Goal: Information Seeking & Learning: Find specific fact

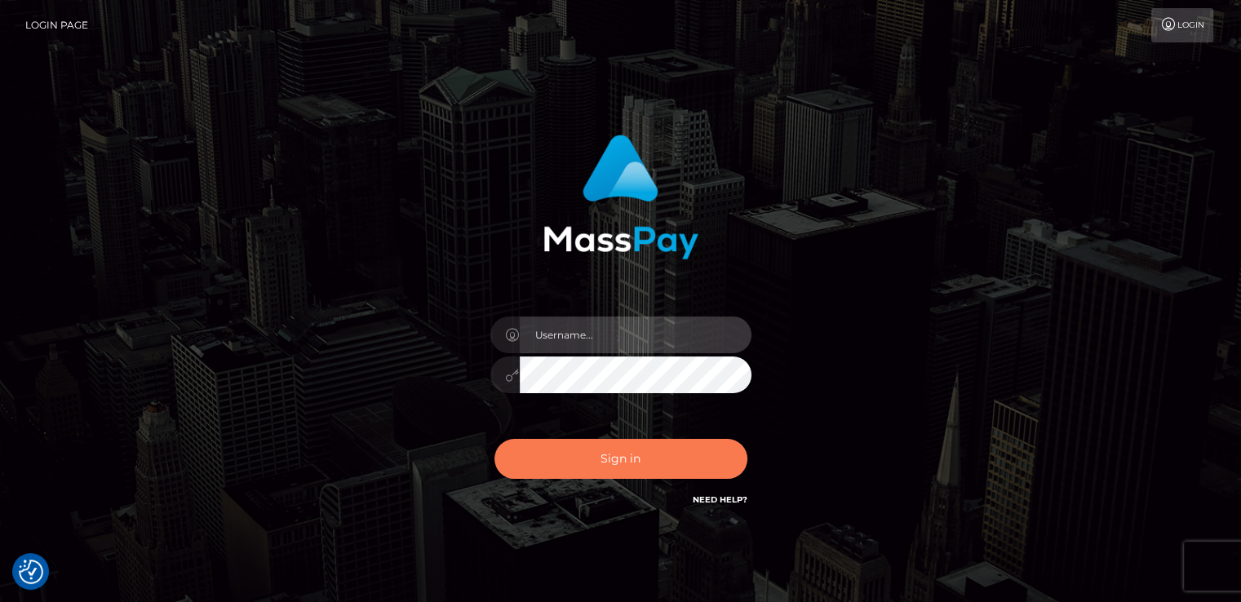
type input "[DOMAIN_NAME]"
click at [533, 459] on button "Sign in" at bounding box center [620, 459] width 253 height 40
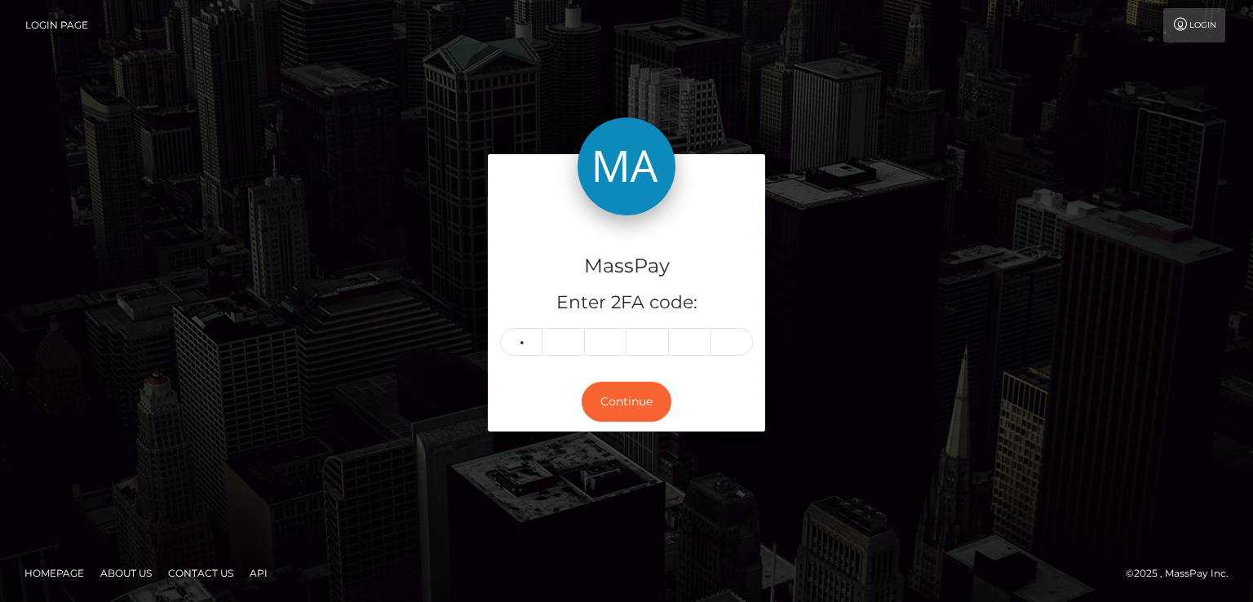
type input "6"
type input "8"
type input "5"
type input "1"
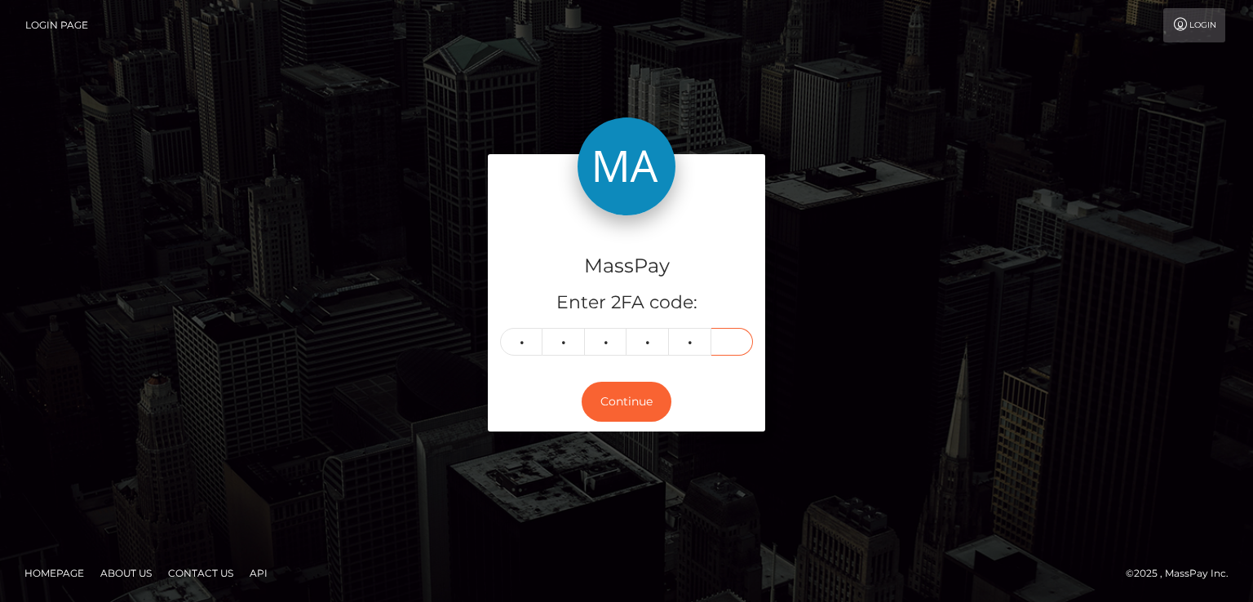
type input "4"
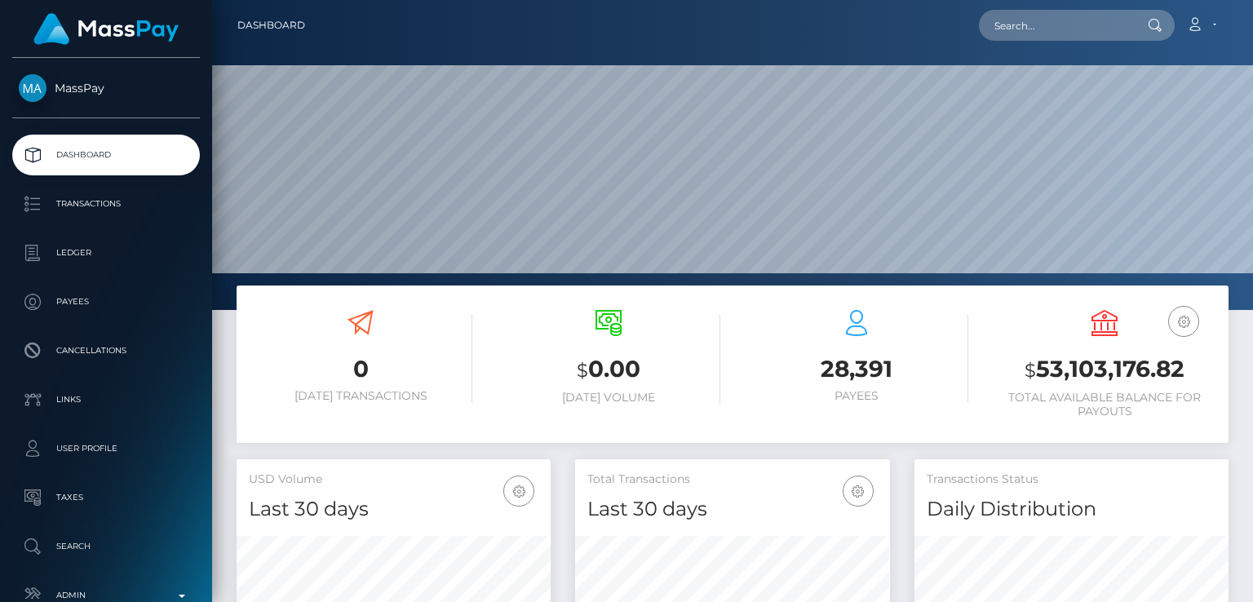
scroll to position [289, 313]
click at [1079, 37] on input "text" at bounding box center [1055, 25] width 153 height 31
paste input "rajkumar.bhosale@gmail.com"
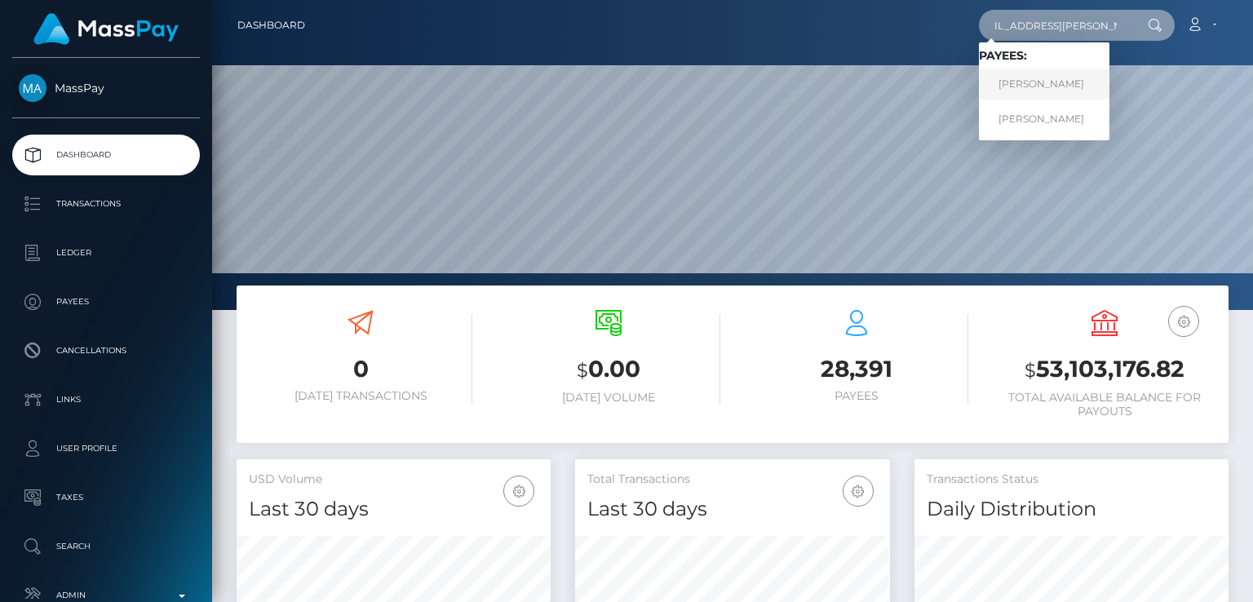
type input "rajkumar.bhosale@gmail.com"
click at [1047, 78] on link "RAJENDRA BHOSALE" at bounding box center [1044, 84] width 130 height 30
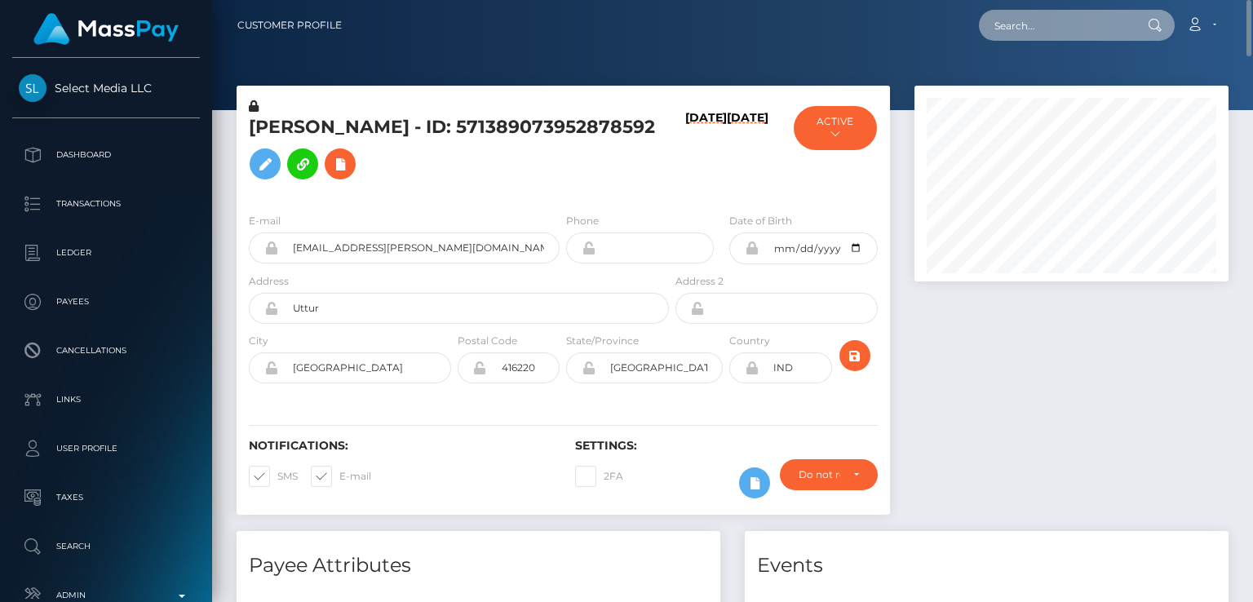
click at [1016, 34] on input "text" at bounding box center [1055, 25] width 153 height 31
paste input "rajkumar.bhosale@gmail.com"
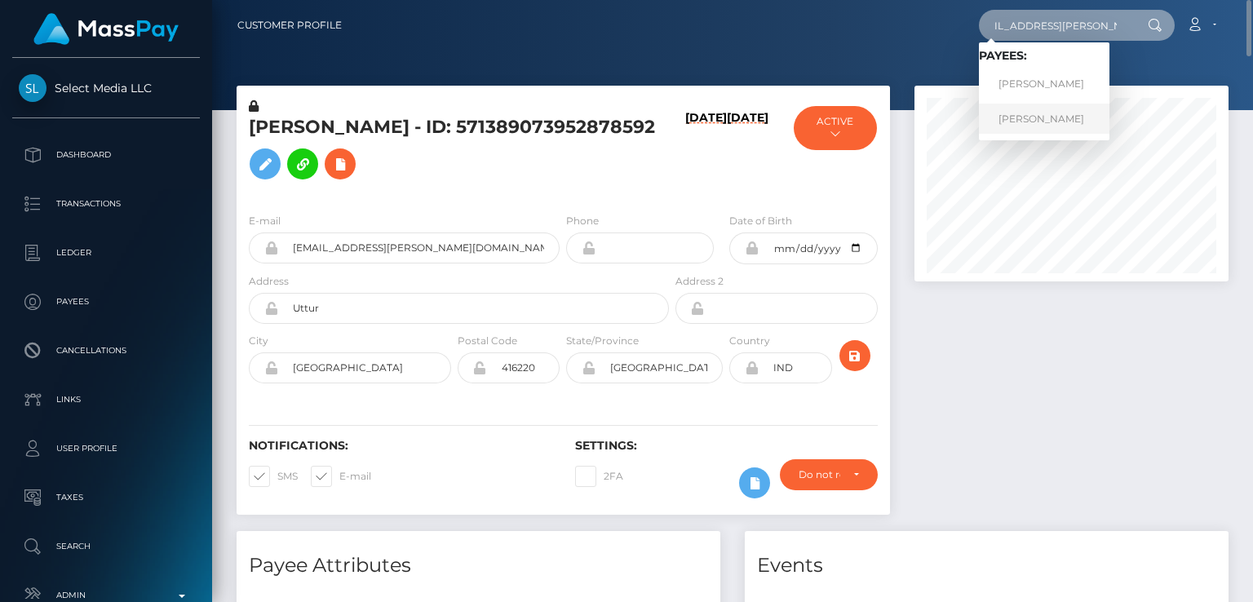
type input "rajkumar.bhosale@gmail.com"
click at [1023, 107] on link "RAJENDRA BHOSALE" at bounding box center [1044, 119] width 130 height 30
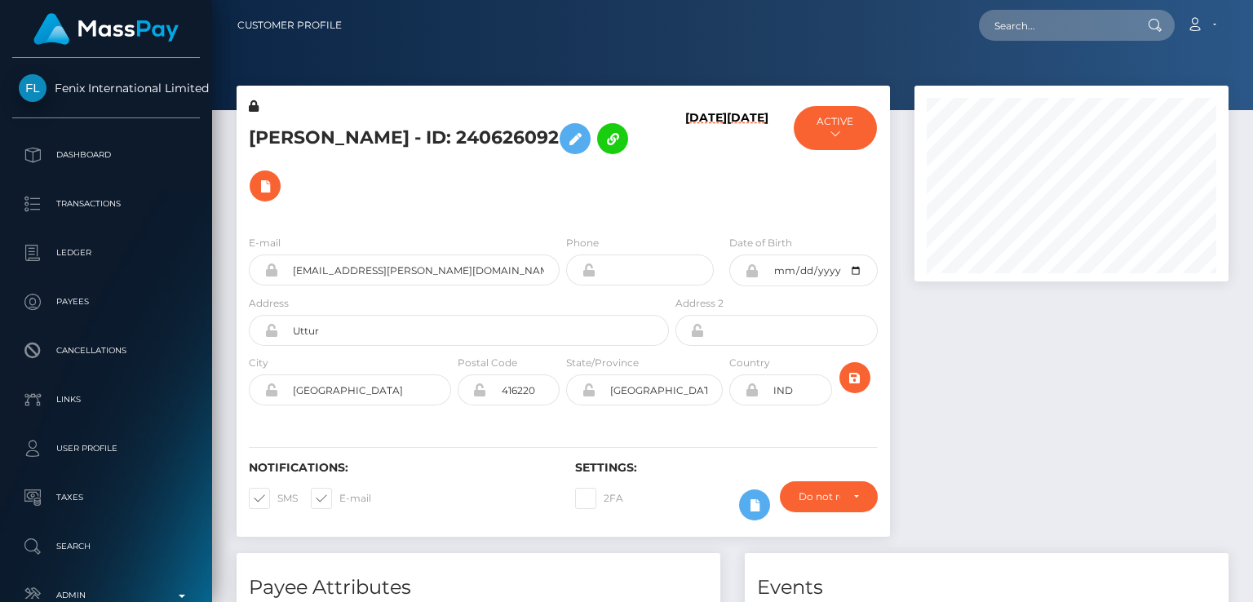
scroll to position [196, 313]
click at [697, 193] on h6 "[DATE]" at bounding box center [706, 163] width 42 height 104
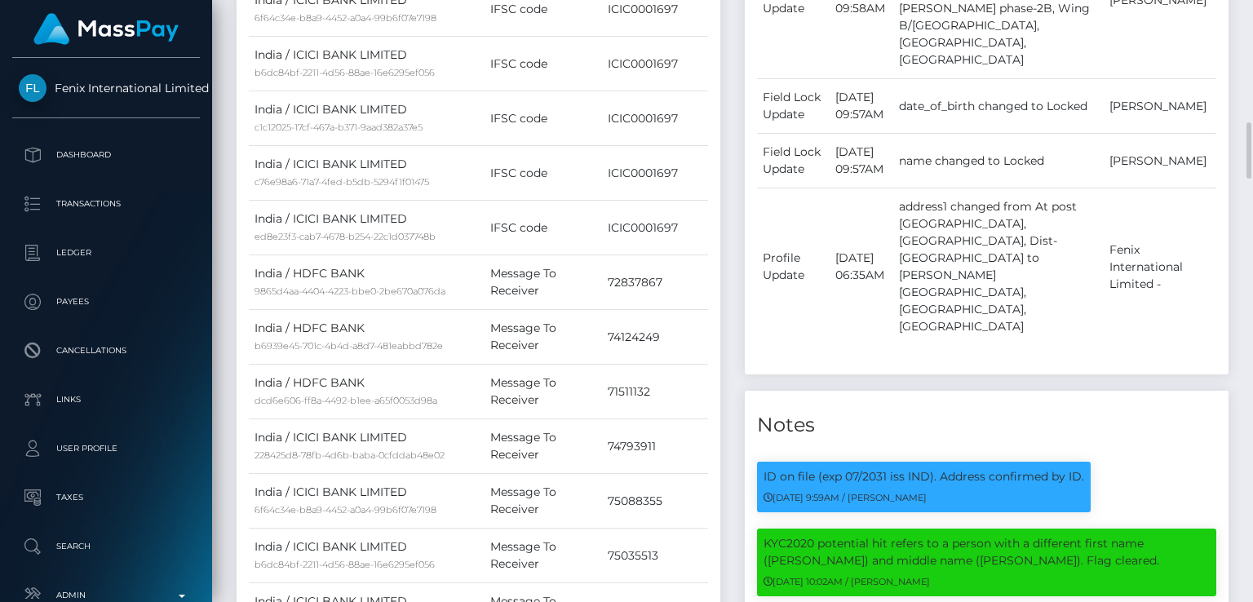
scroll to position [1299, 0]
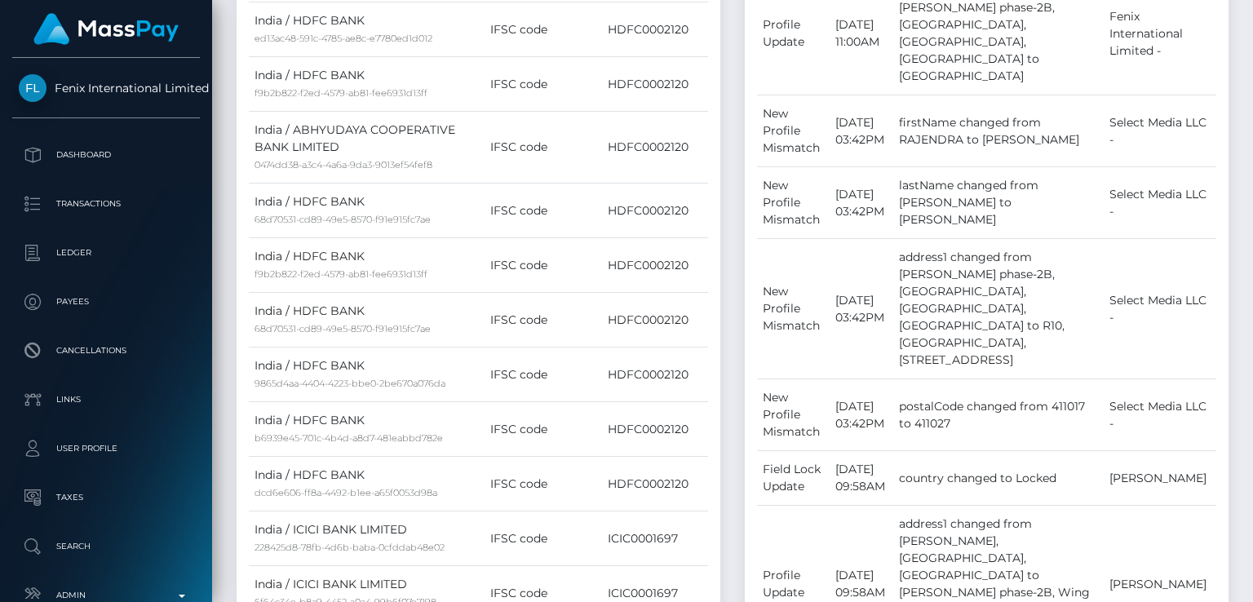
scroll to position [0, 0]
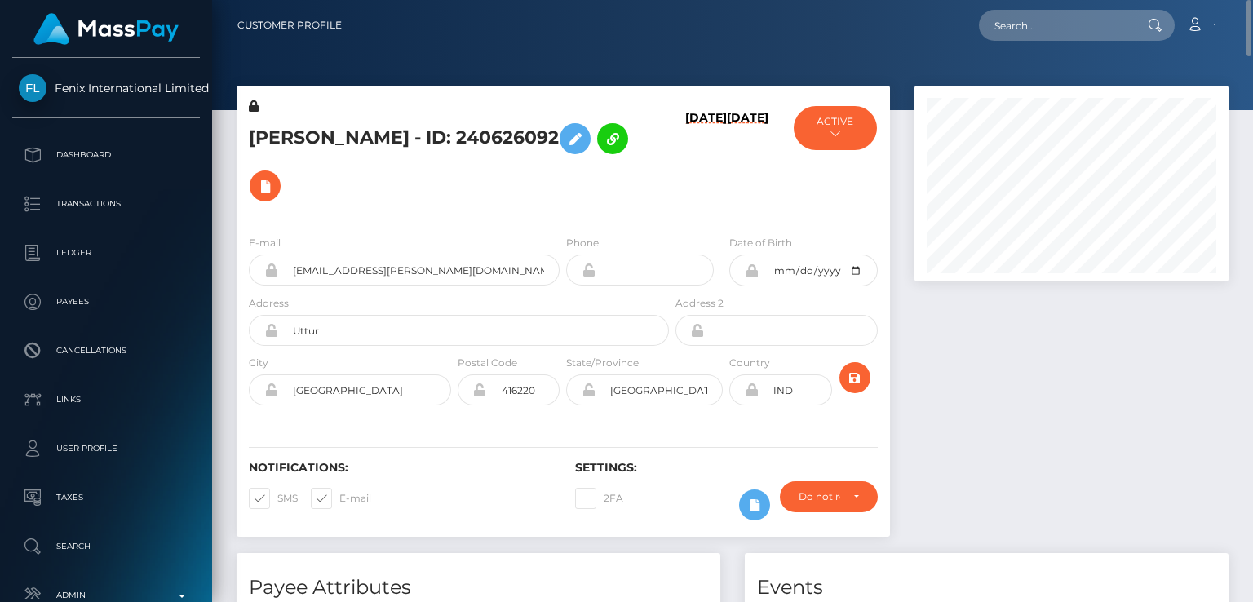
click at [306, 122] on h5 "[PERSON_NAME] - ID: 240626092" at bounding box center [454, 162] width 411 height 95
click at [306, 122] on h5 "RAJENDRA BHOSALE - ID: 240626092" at bounding box center [454, 162] width 411 height 95
copy h5 "RAJENDRA"
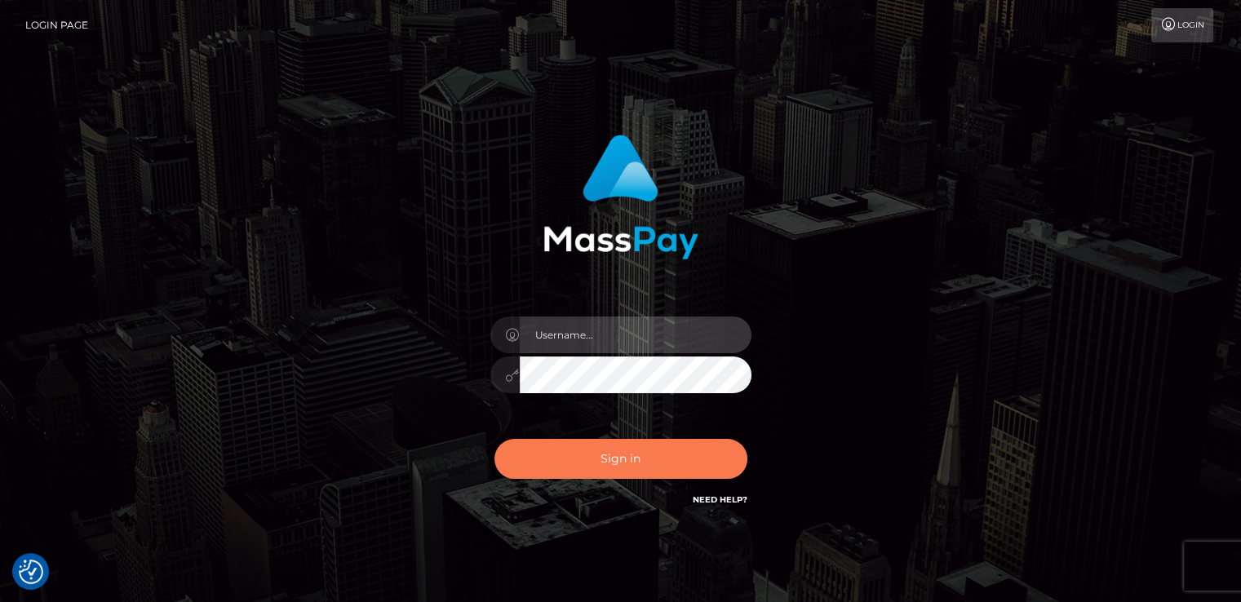
type input "nt.es"
click at [604, 467] on button "Sign in" at bounding box center [620, 459] width 253 height 40
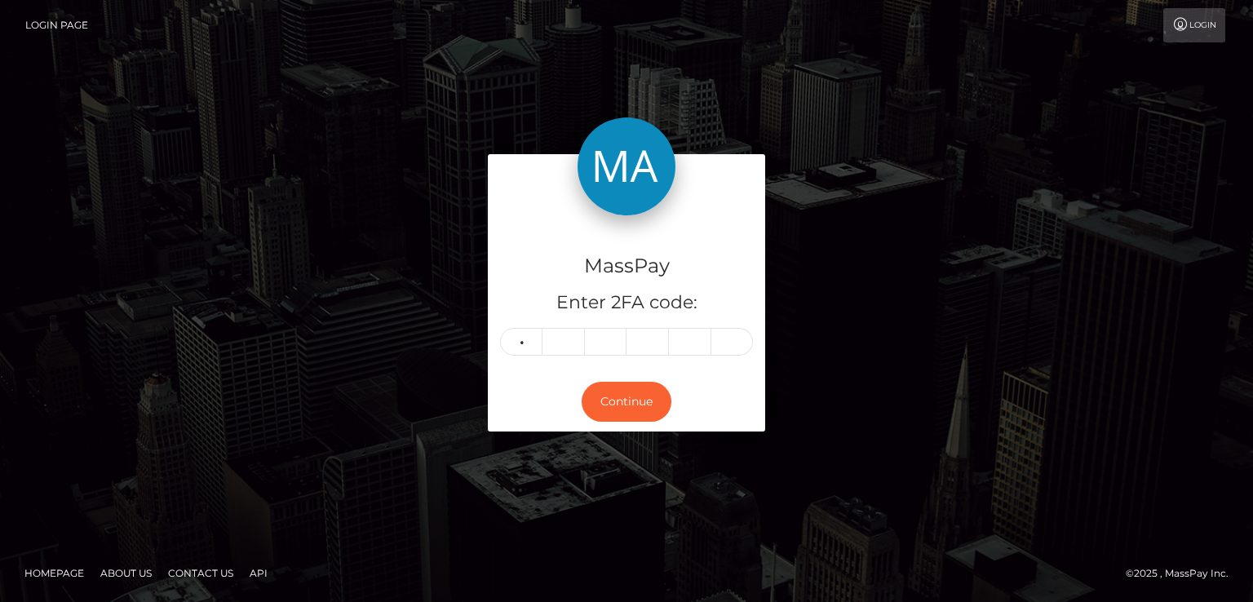
type input "6"
type input "4"
type input "2"
type input "4"
type input "2"
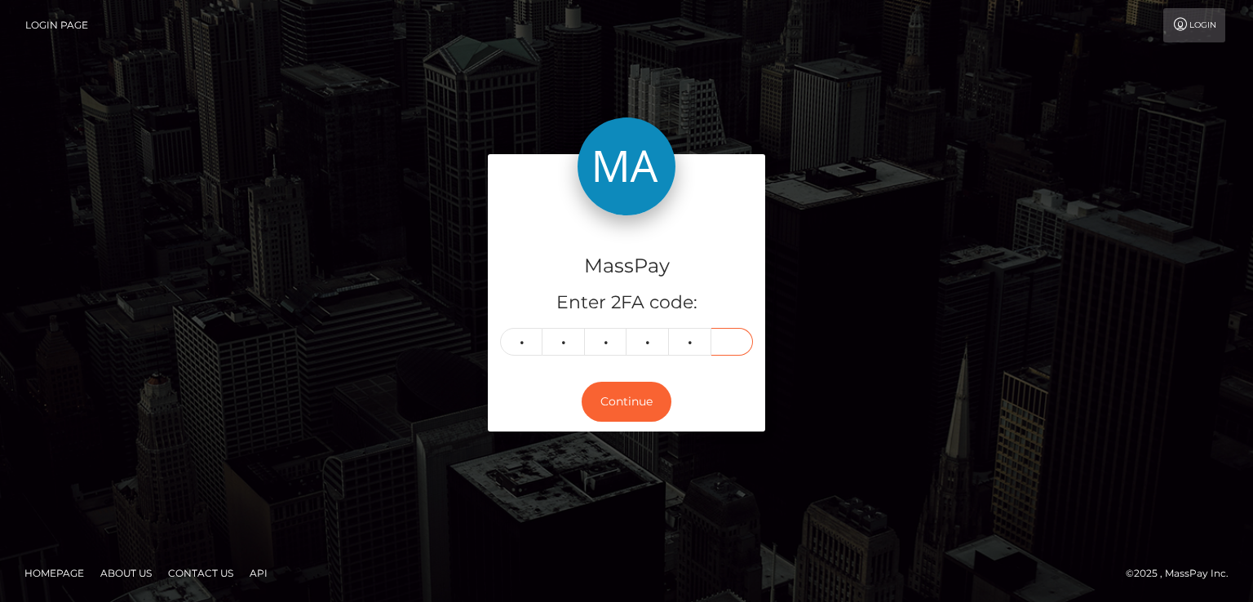
type input "6"
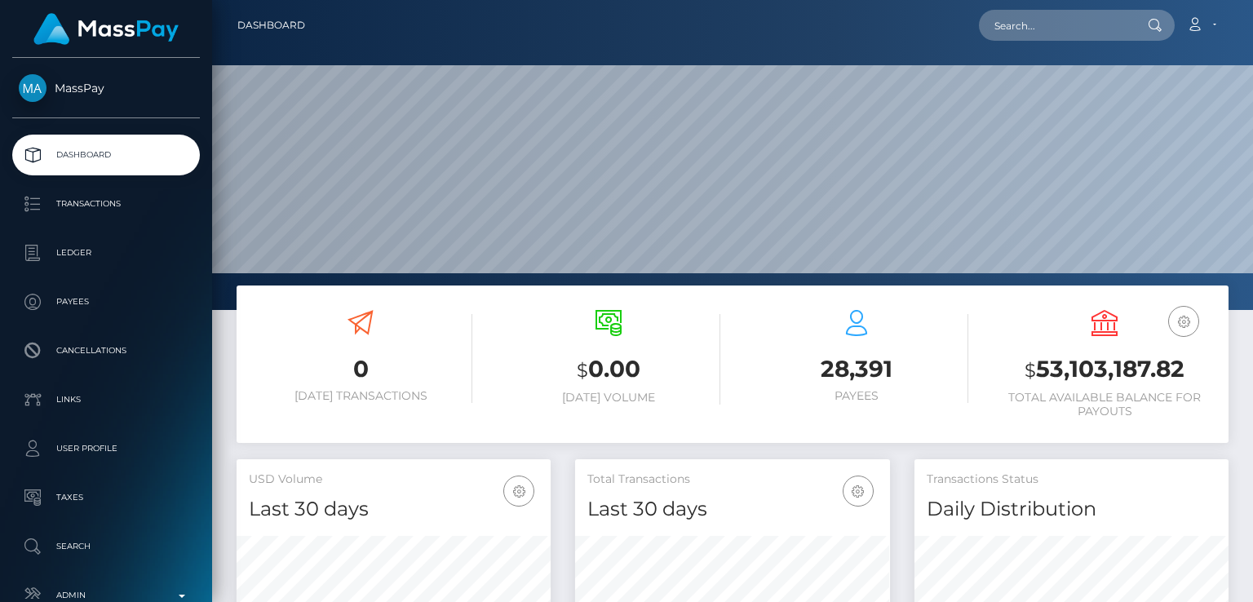
scroll to position [289, 313]
click at [1099, 34] on input "text" at bounding box center [1055, 25] width 153 height 31
paste input "julesmarchand34@gmail.com"
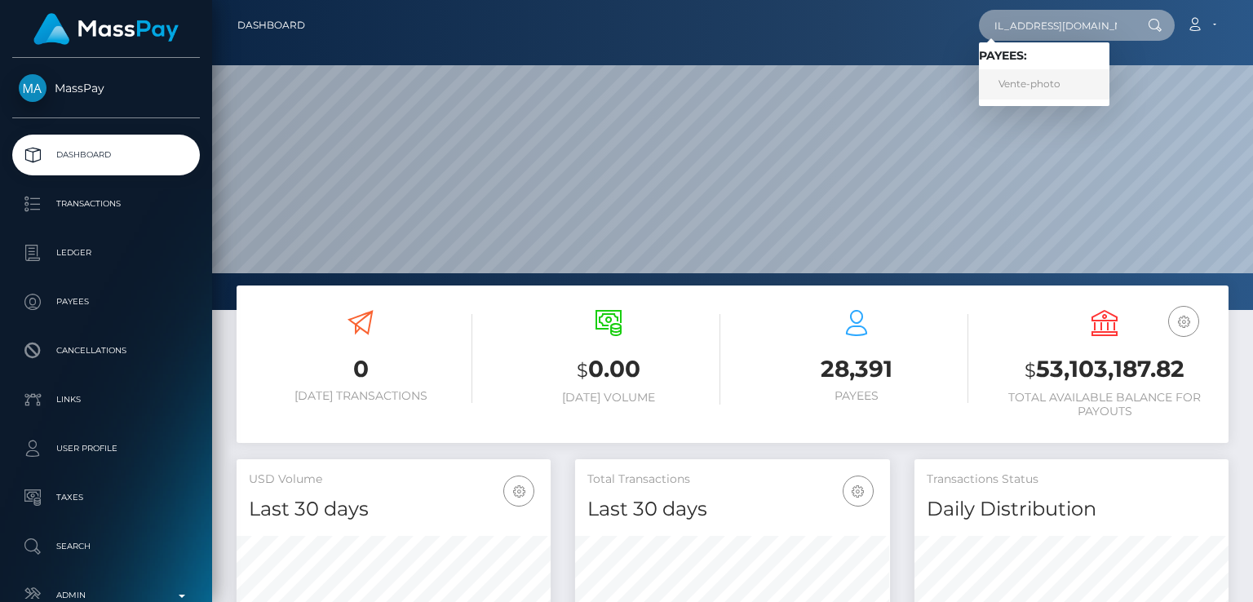
type input "julesmarchand34@gmail.com"
click at [1065, 89] on link "Vente-photo" at bounding box center [1044, 84] width 130 height 30
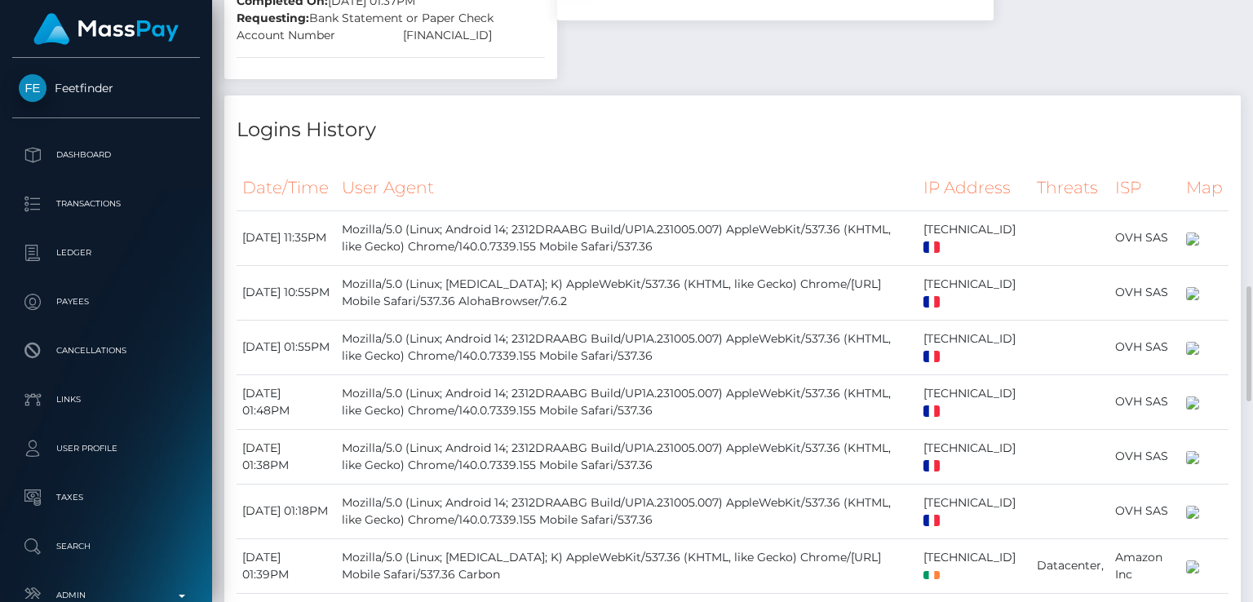
scroll to position [1500, 0]
click at [557, 46] on div "[FINANCIAL_ID]" at bounding box center [474, 37] width 166 height 17
copy div "[FINANCIAL_ID]"
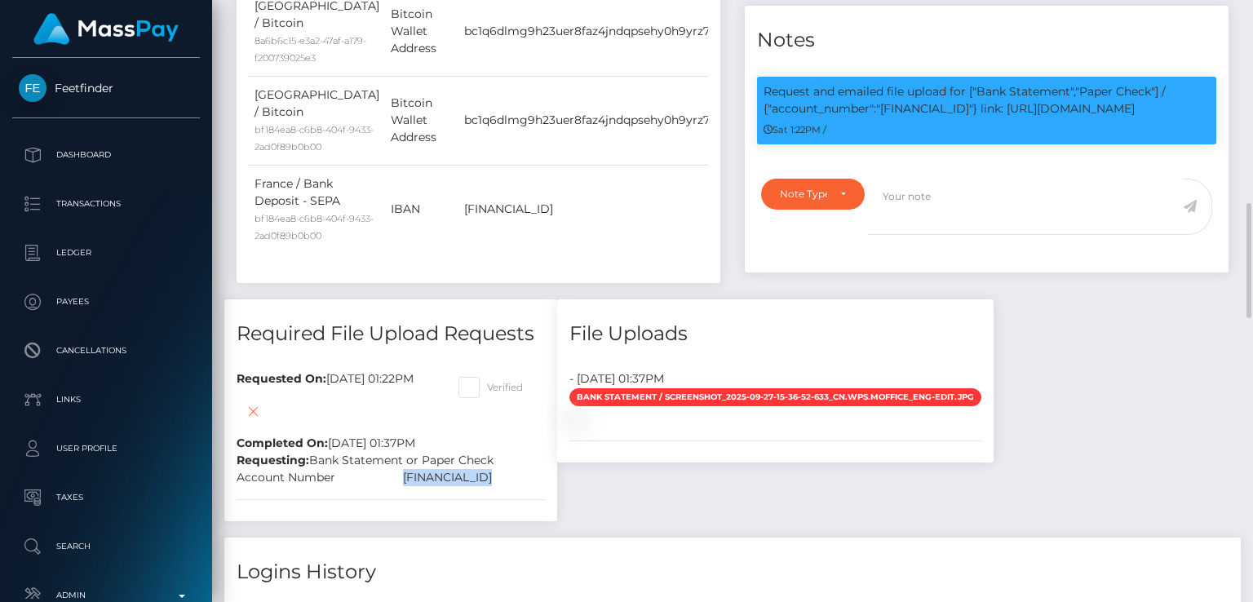
scroll to position [0, 0]
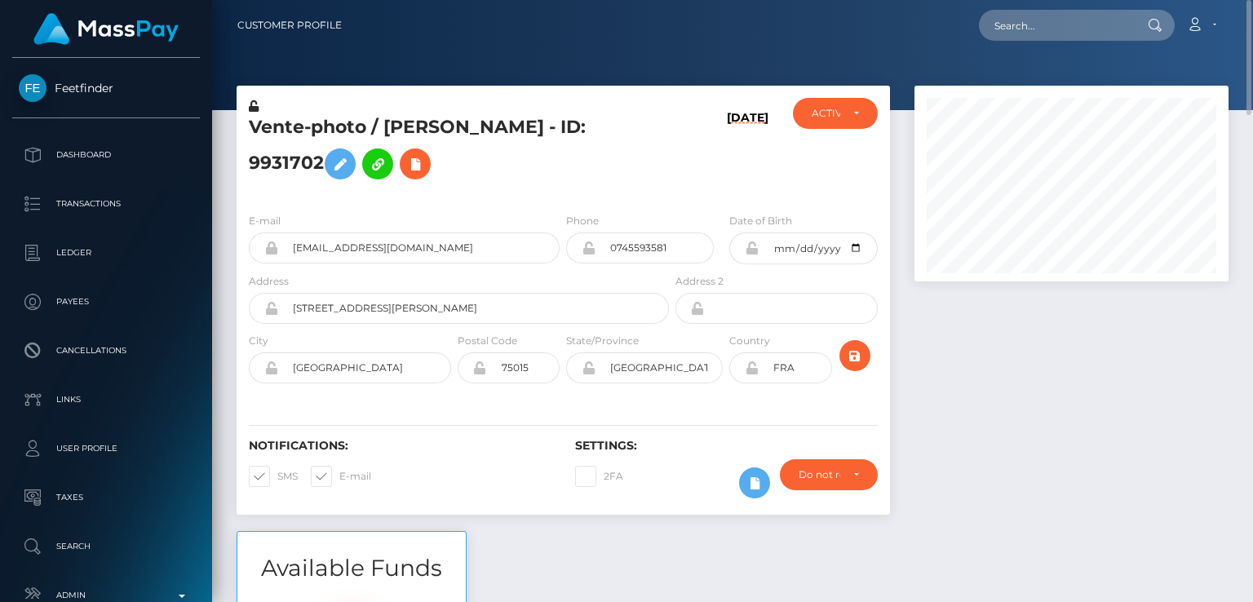
click at [392, 130] on h5 "Vente-photo / [PERSON_NAME] - ID: 9931702" at bounding box center [454, 151] width 411 height 73
copy h5 "[PERSON_NAME]"
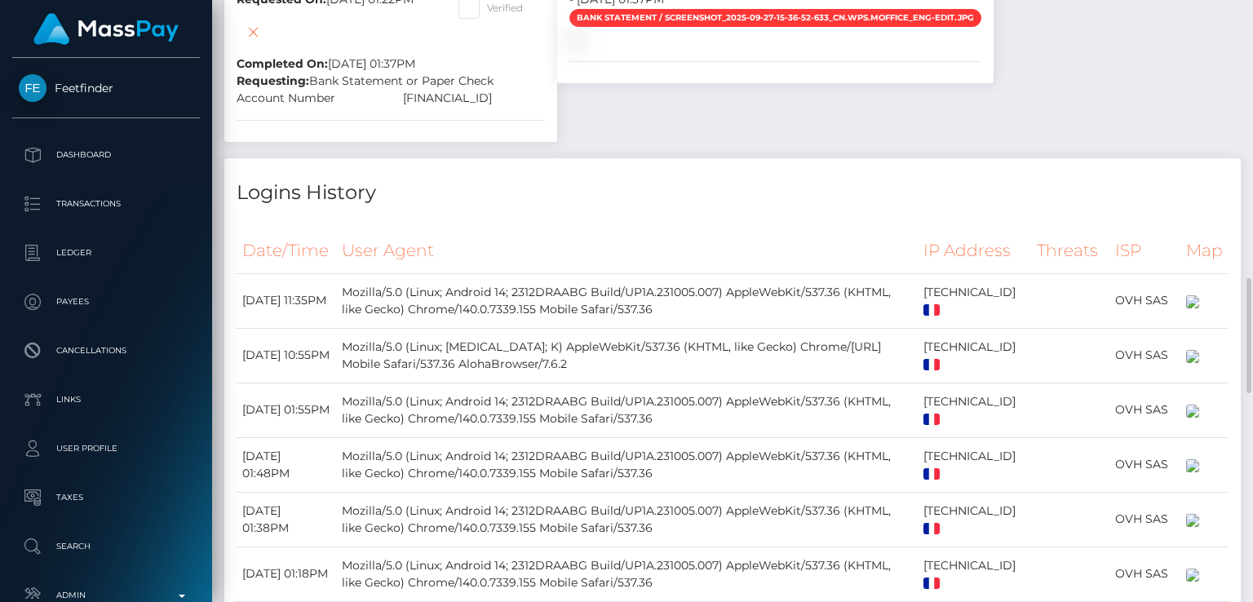
scroll to position [1440, 0]
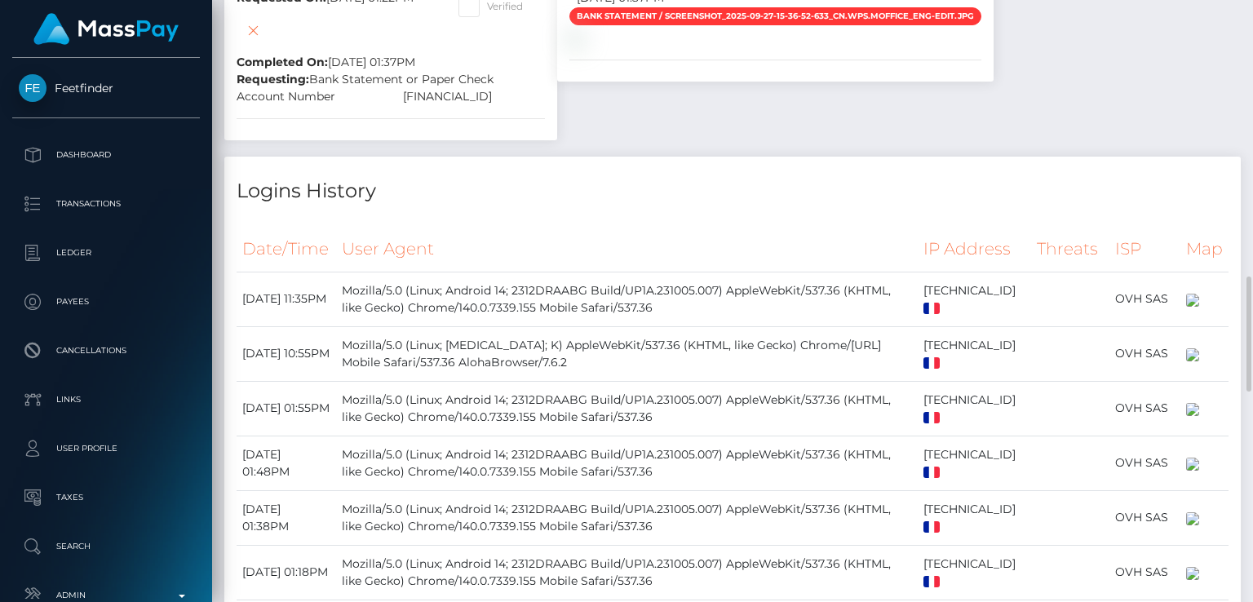
click at [573, 453] on div "Date/Time User Agent IP Address Threats ISP Map" at bounding box center [732, 476] width 1016 height 523
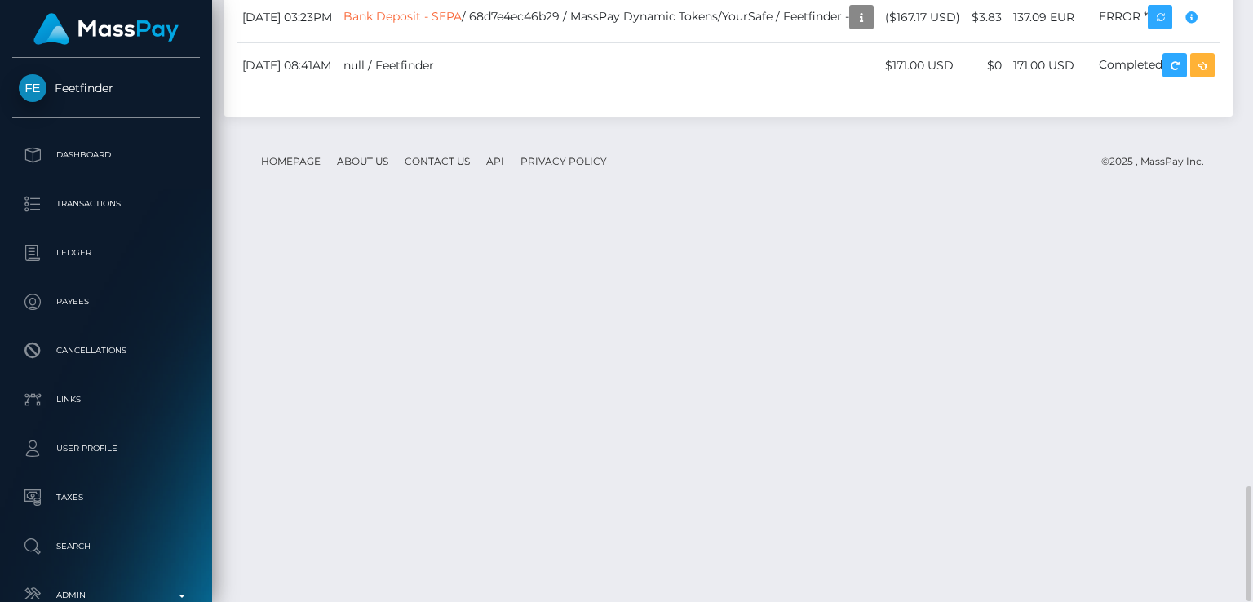
scroll to position [2534, 0]
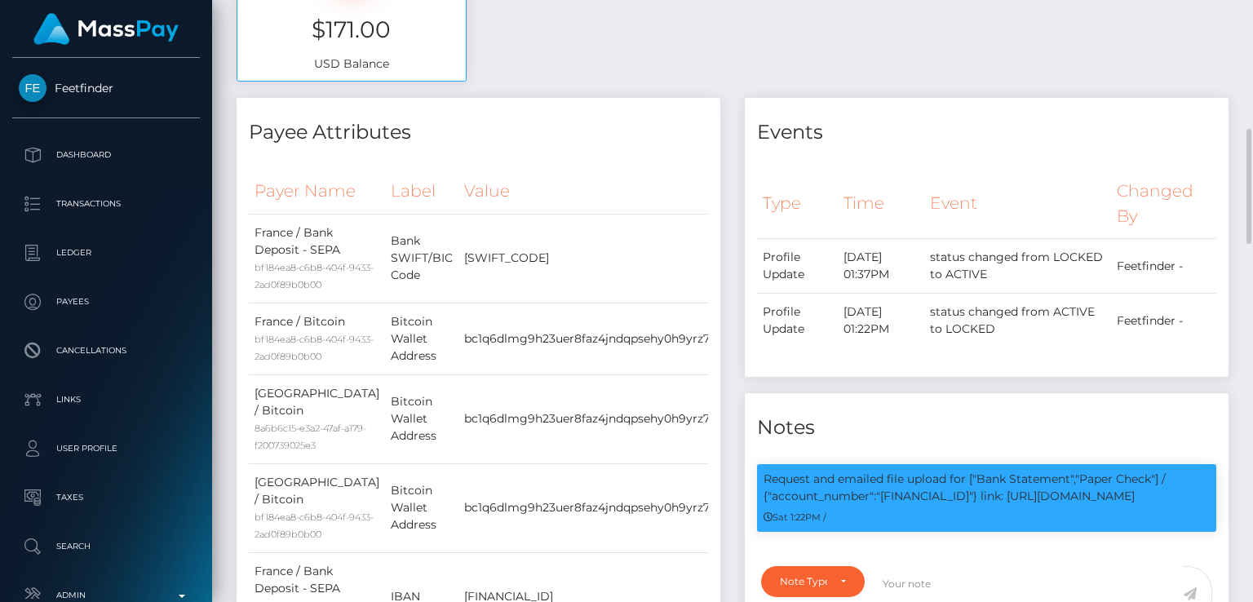
scroll to position [196, 313]
drag, startPoint x: 1058, startPoint y: 493, endPoint x: 885, endPoint y: 493, distance: 172.9
click at [885, 493] on p "Request and emailed file upload for ["Bank Statement","Paper Check"] / {"accoun…" at bounding box center [986, 488] width 446 height 34
copy p "FR7616338490011000015328471"
click at [997, 142] on h4 "Events" at bounding box center [986, 132] width 459 height 29
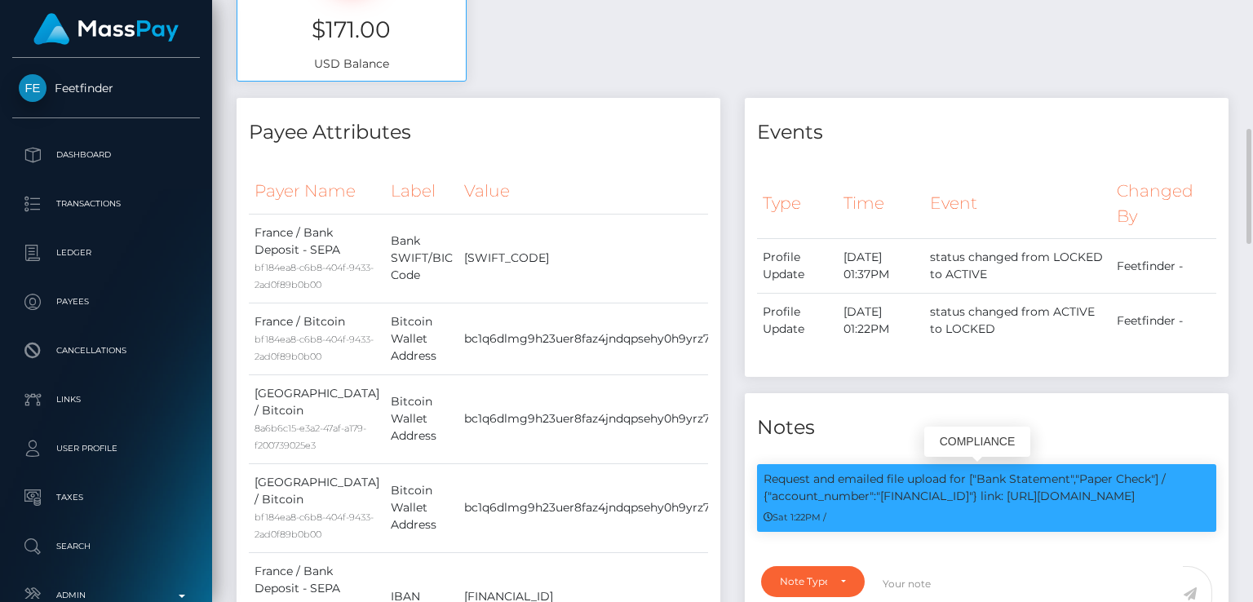
drag, startPoint x: 1057, startPoint y: 493, endPoint x: 883, endPoint y: 492, distance: 173.7
click at [883, 492] on p "Request and emailed file upload for ["Bank Statement","Paper Check"] / {"accoun…" at bounding box center [986, 488] width 446 height 34
copy p "FR7616338490011000015328471"
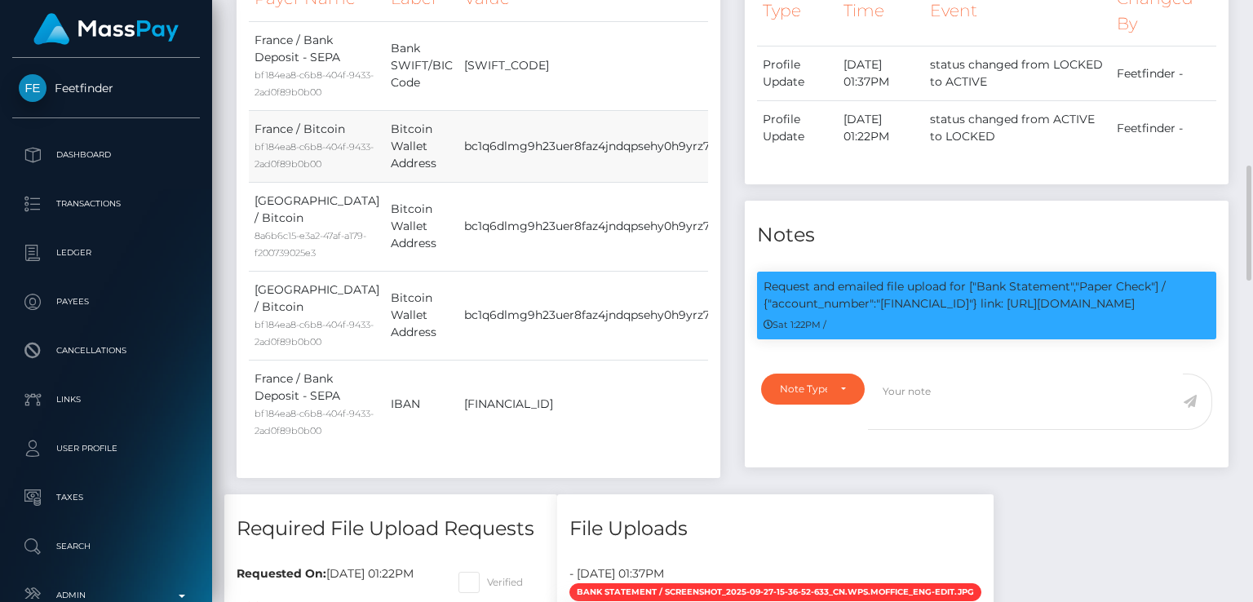
scroll to position [0, 0]
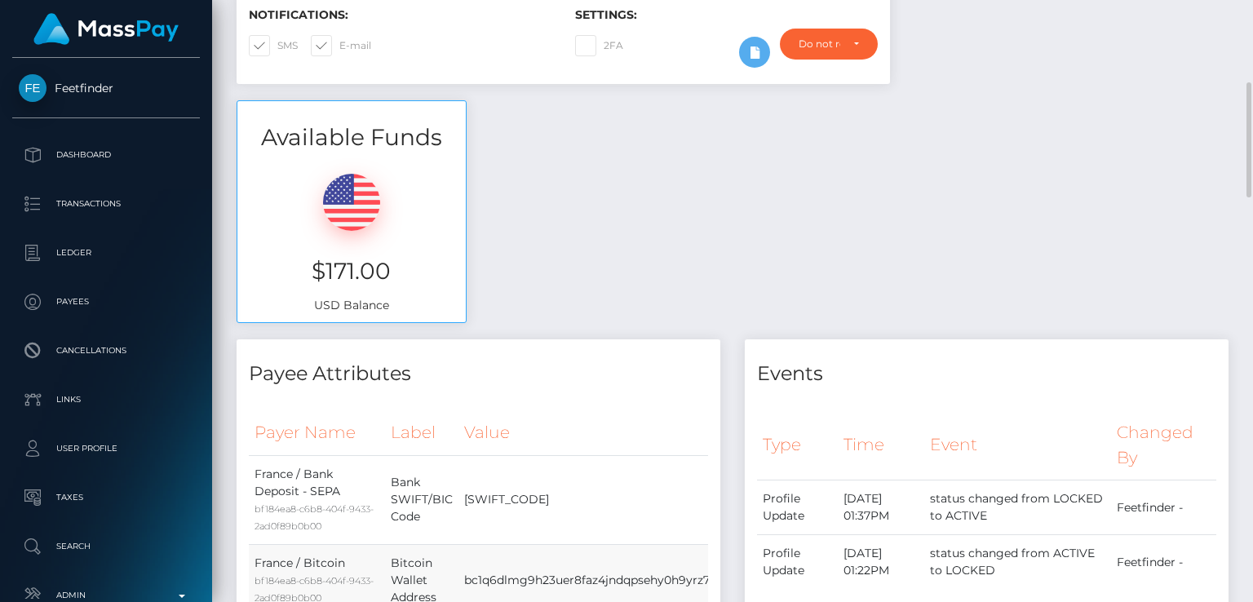
click at [648, 247] on div "Available Funds $171.00 USD Balance" at bounding box center [732, 220] width 1016 height 240
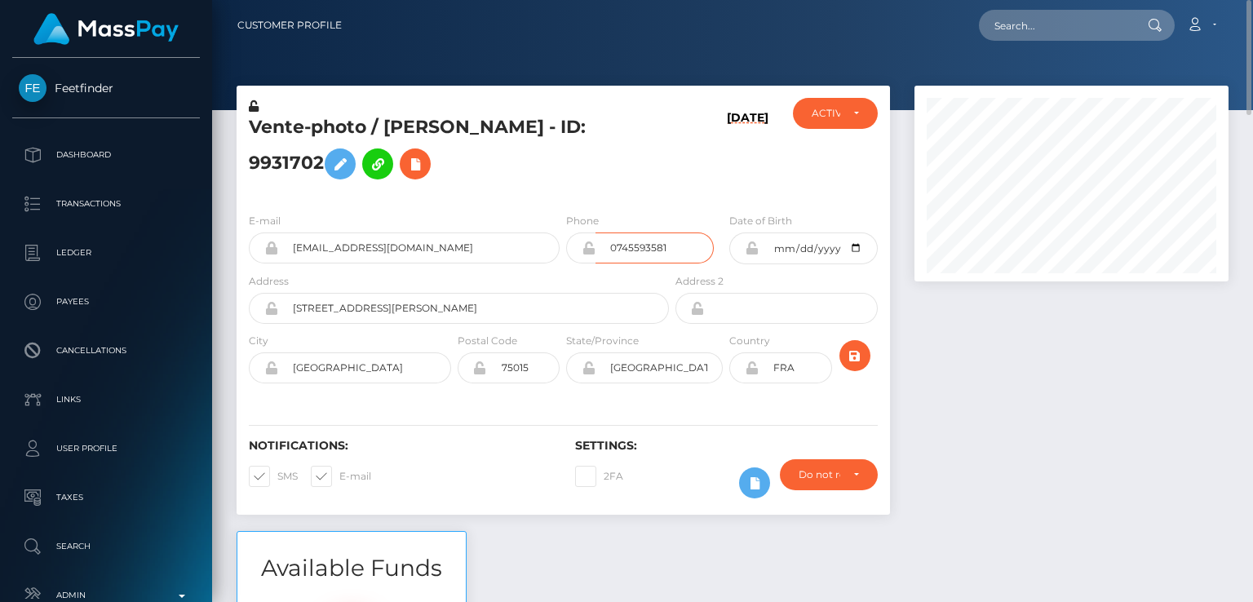
click at [648, 247] on input "0745593581" at bounding box center [654, 247] width 118 height 31
click at [648, 247] on div "Phone 0745593581" at bounding box center [644, 242] width 163 height 60
click at [648, 247] on input "0745593581" at bounding box center [654, 247] width 118 height 31
click at [1013, 458] on div at bounding box center [1071, 308] width 338 height 445
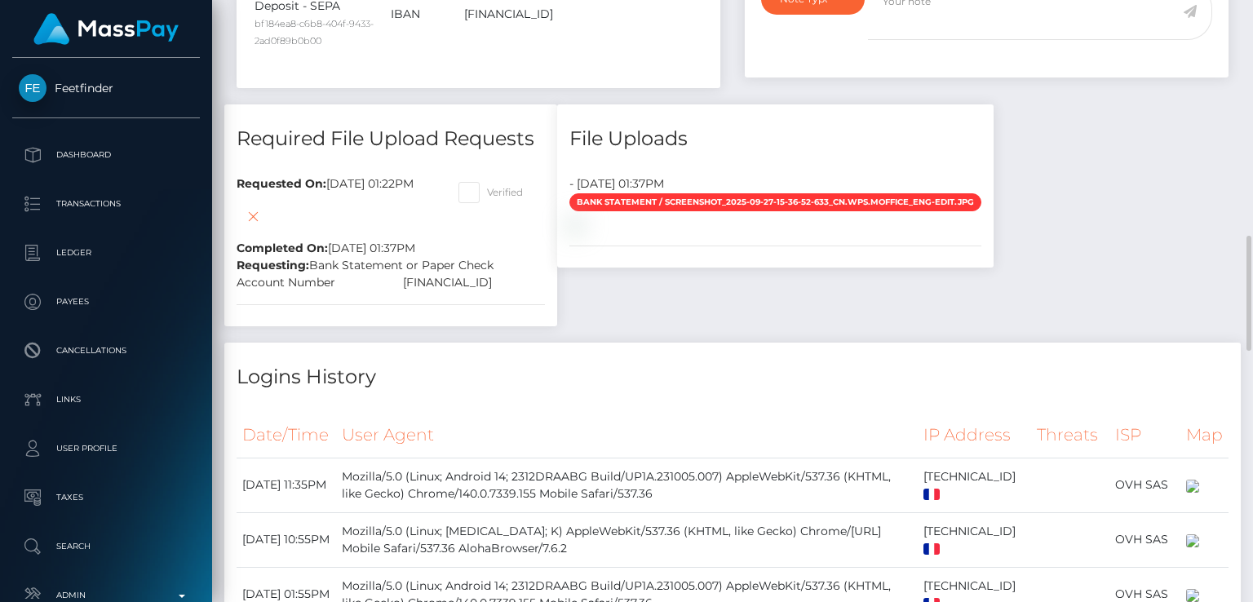
scroll to position [1250, 0]
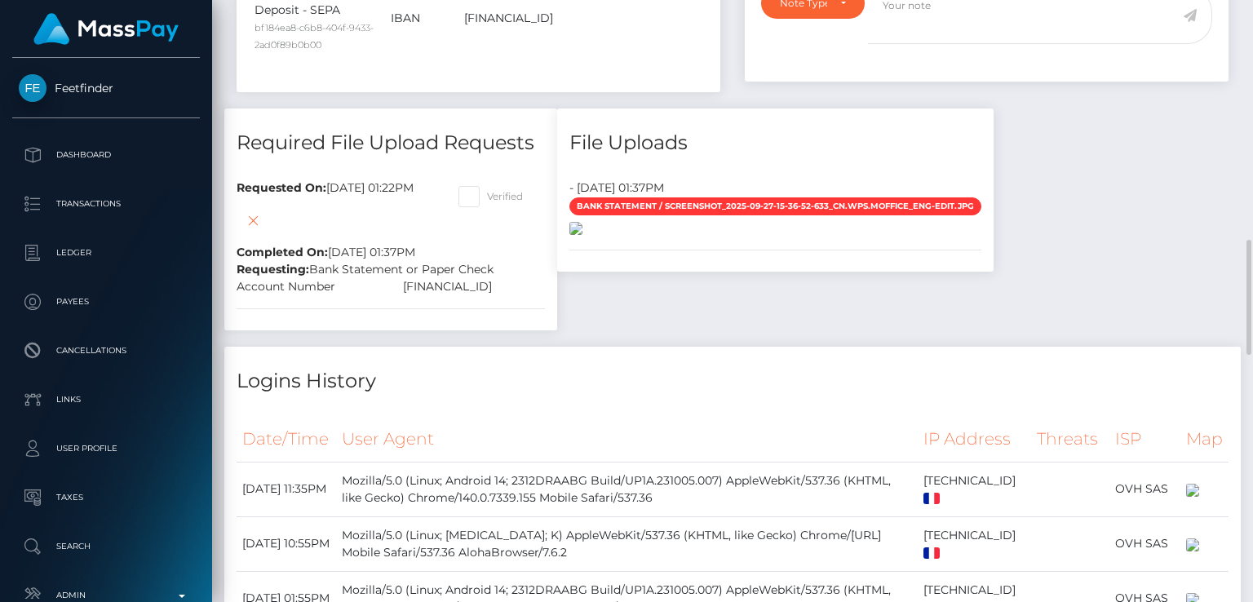
click at [582, 235] on img at bounding box center [575, 228] width 13 height 13
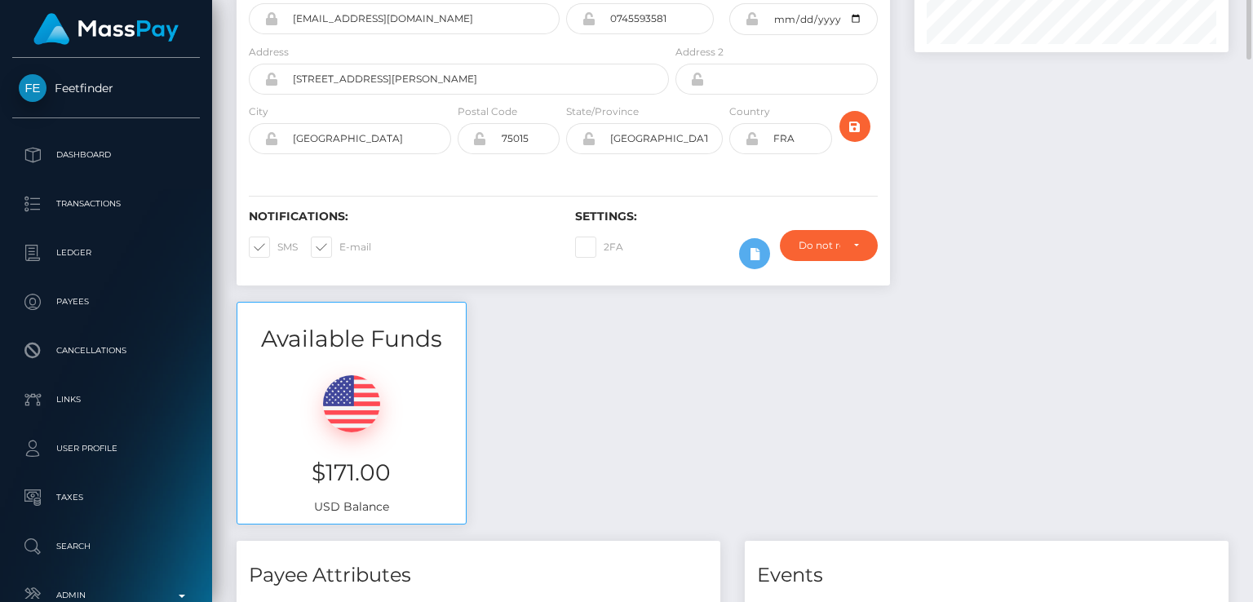
scroll to position [0, 0]
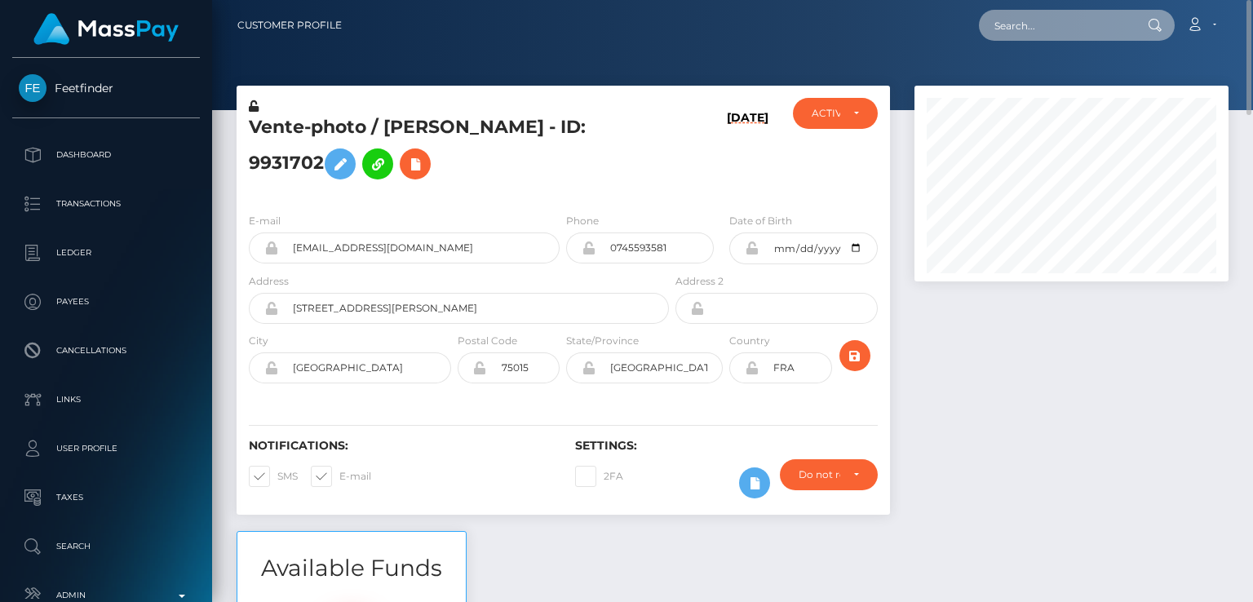
click at [1073, 21] on input "text" at bounding box center [1055, 25] width 153 height 31
paste input "[EMAIL_ADDRESS][DOMAIN_NAME]"
type input "[EMAIL_ADDRESS][DOMAIN_NAME]"
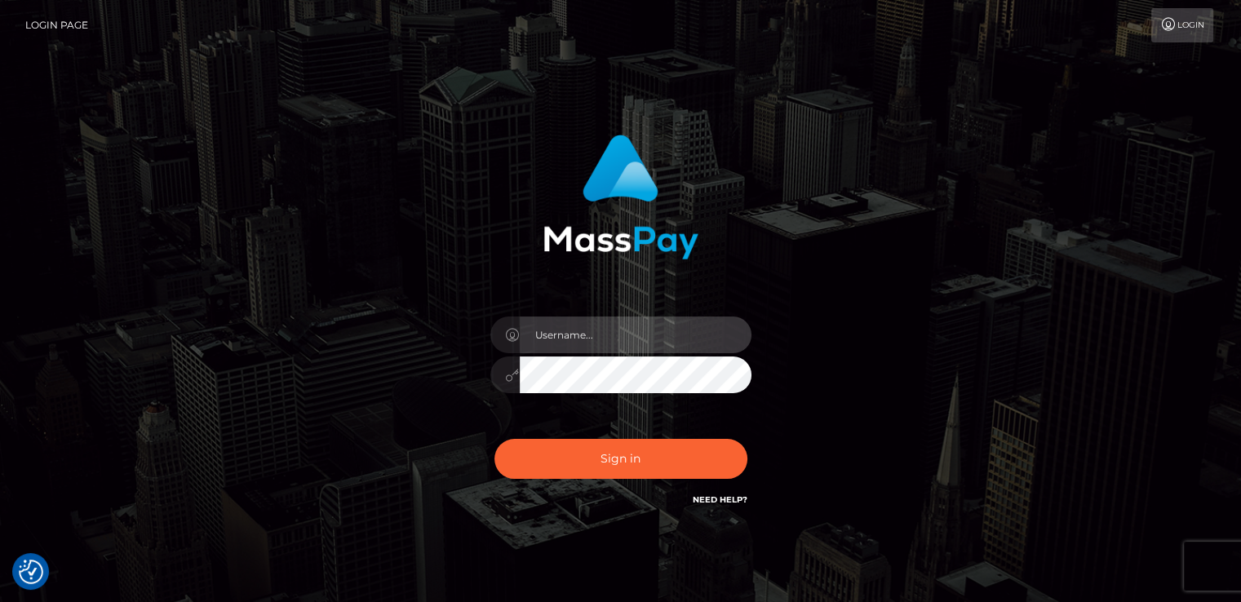
type input "nt.es"
click at [599, 489] on div "Sign in Need Help?" at bounding box center [620, 465] width 285 height 73
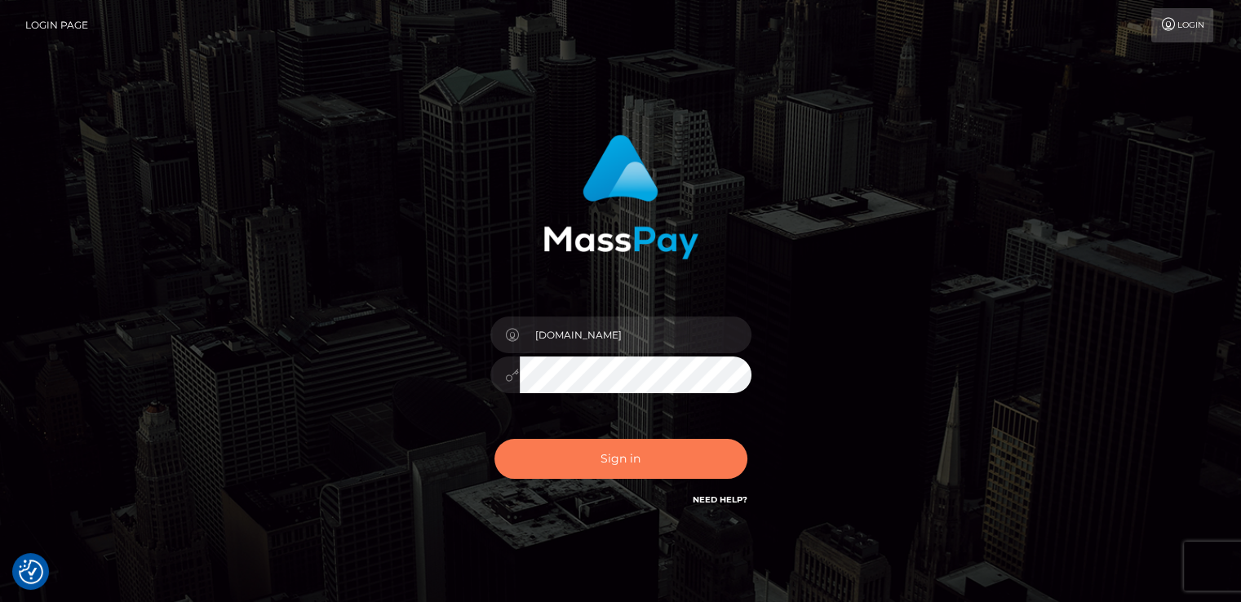
click at [596, 472] on button "Sign in" at bounding box center [620, 459] width 253 height 40
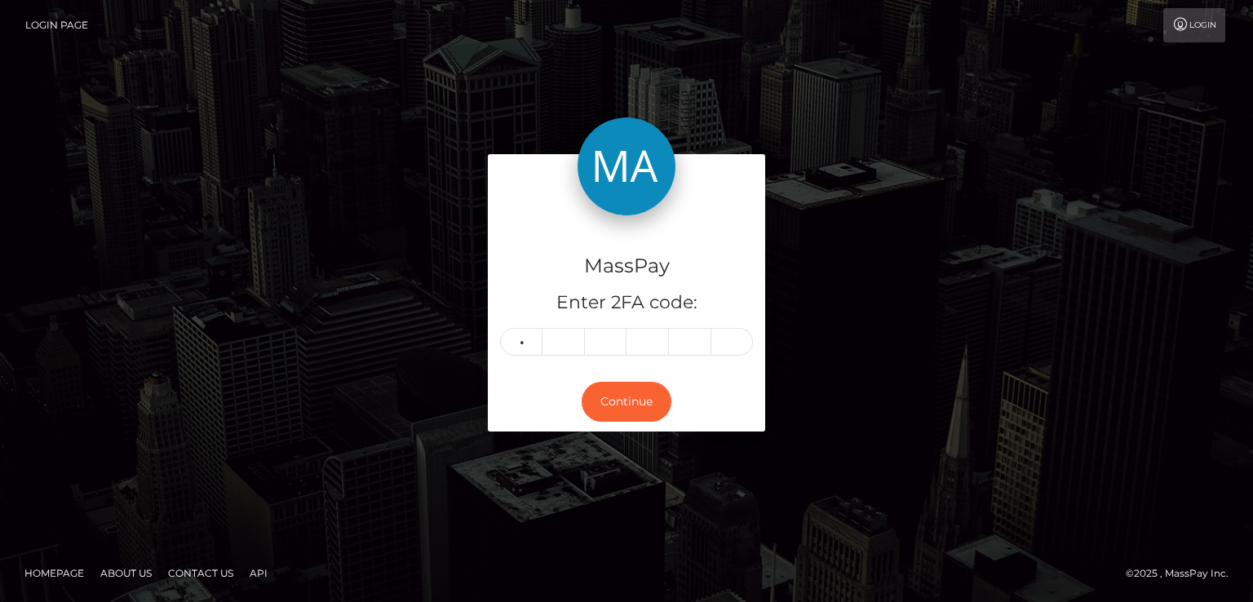
type input "2"
type input "5"
type input "0"
type input "7"
type input "1"
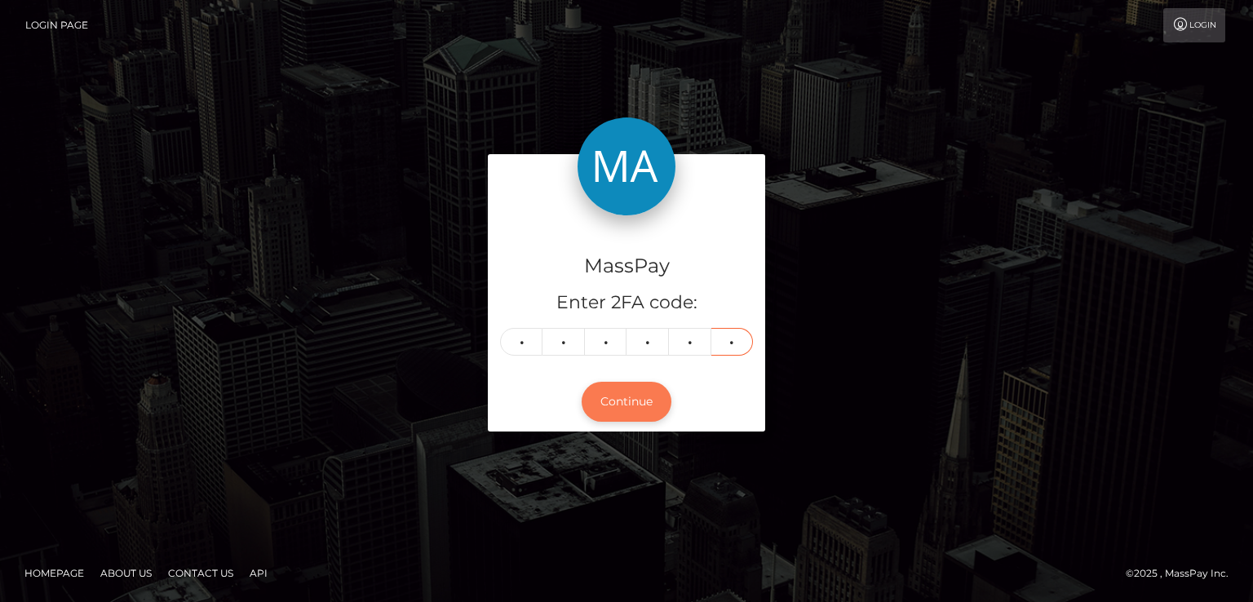
type input "1"
click at [627, 412] on button "Continue" at bounding box center [627, 402] width 90 height 40
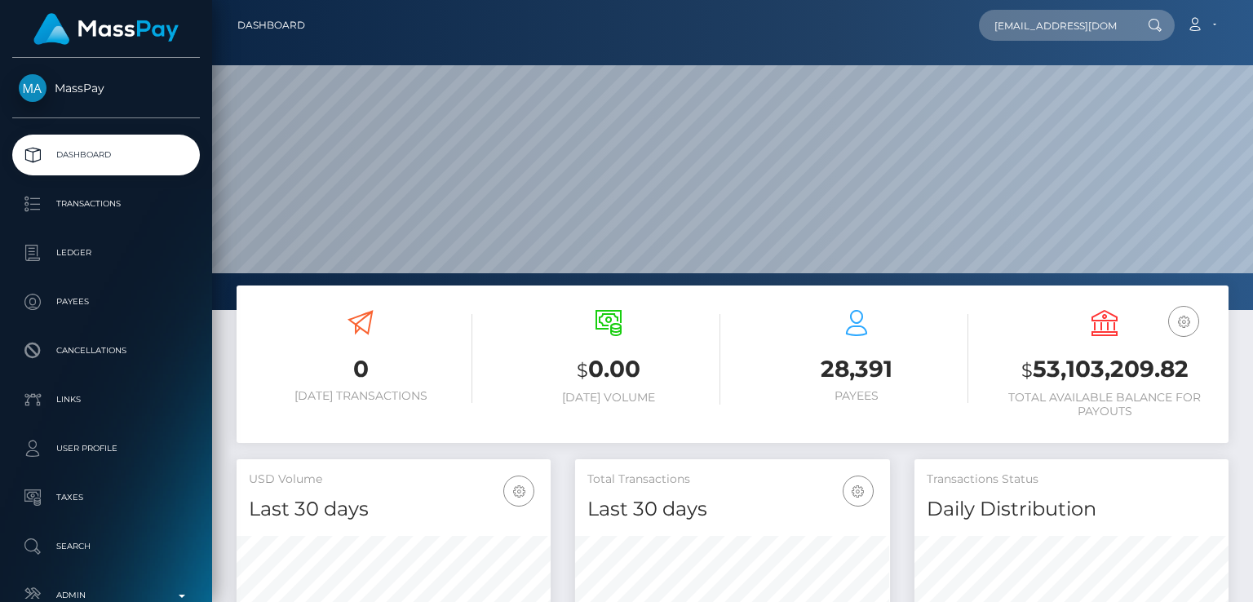
scroll to position [289, 313]
type input "[EMAIL_ADDRESS][DOMAIN_NAME]"
click at [1132, 28] on div at bounding box center [1153, 25] width 42 height 31
click at [1121, 24] on input "[EMAIL_ADDRESS][DOMAIN_NAME]" at bounding box center [1055, 25] width 153 height 31
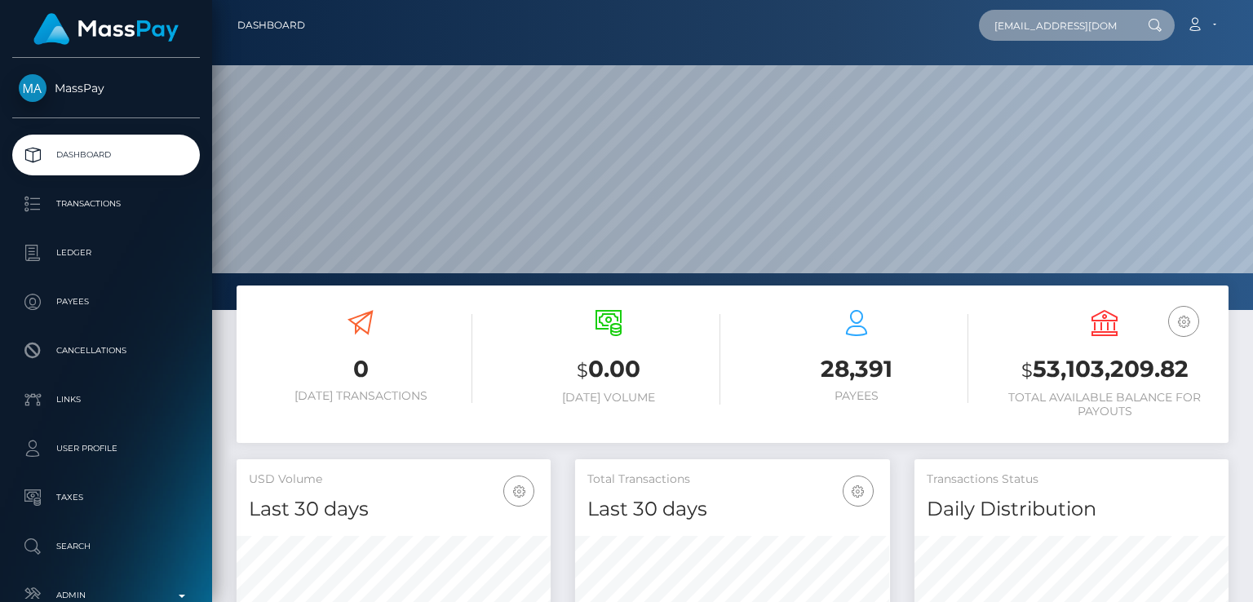
click at [1104, 24] on input "[EMAIL_ADDRESS][DOMAIN_NAME]" at bounding box center [1055, 25] width 153 height 31
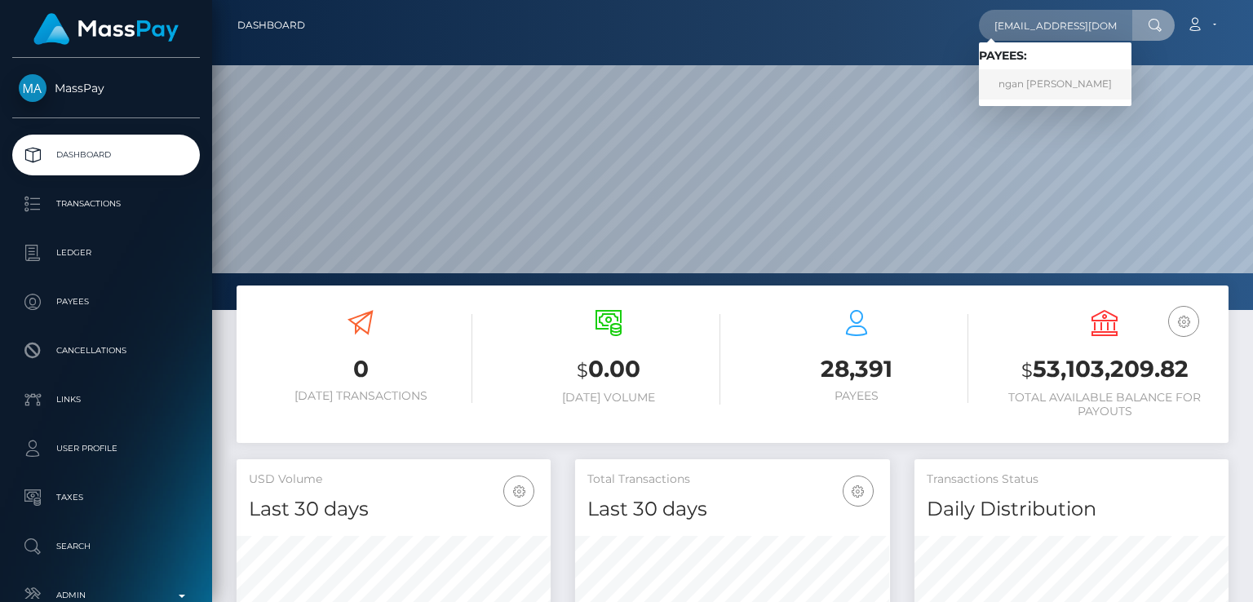
click at [1046, 83] on link "ngan thi nguyen" at bounding box center [1055, 84] width 153 height 30
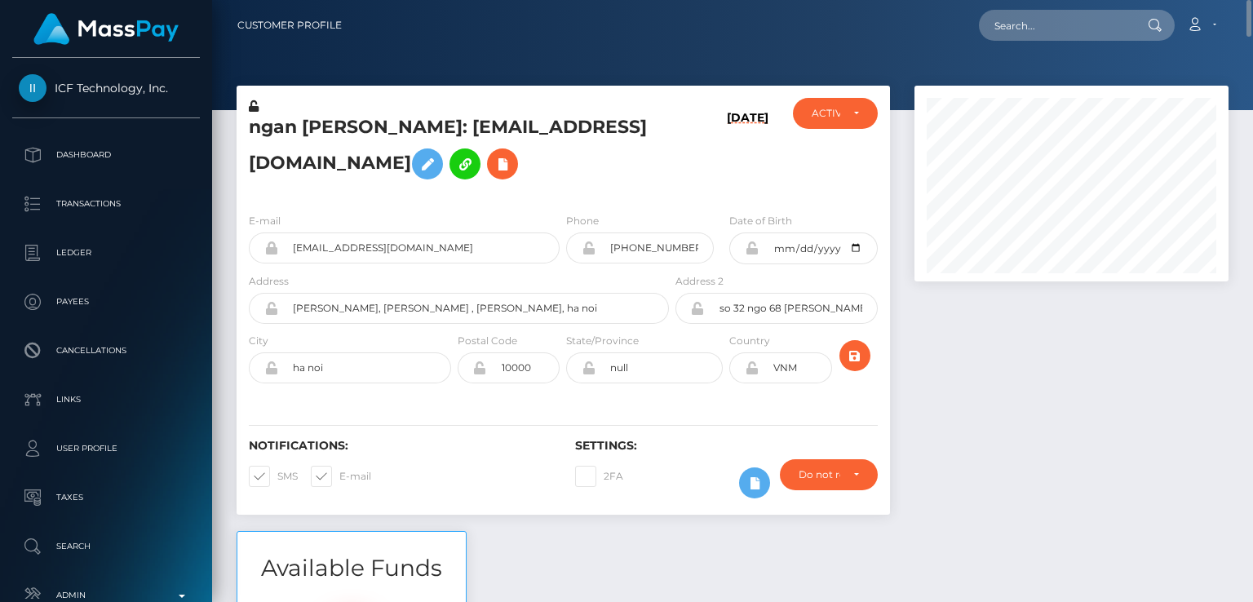
click at [268, 123] on h5 "ngan [PERSON_NAME]: [EMAIL_ADDRESS][DOMAIN_NAME]" at bounding box center [454, 151] width 411 height 73
copy h5 "ngan"
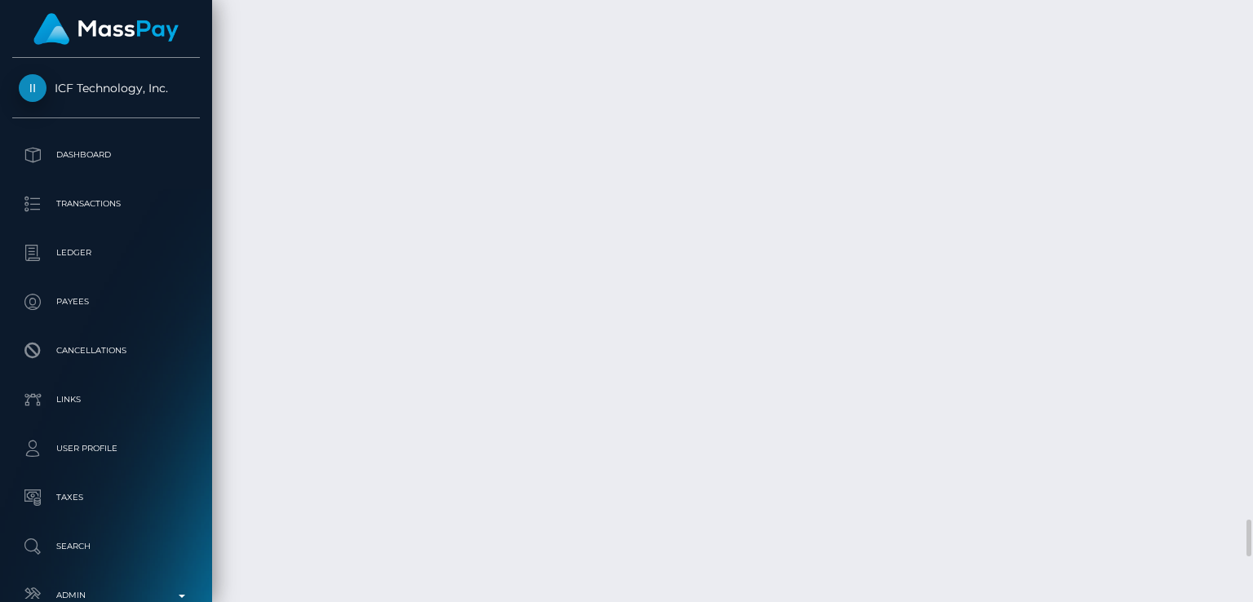
scroll to position [8341, 0]
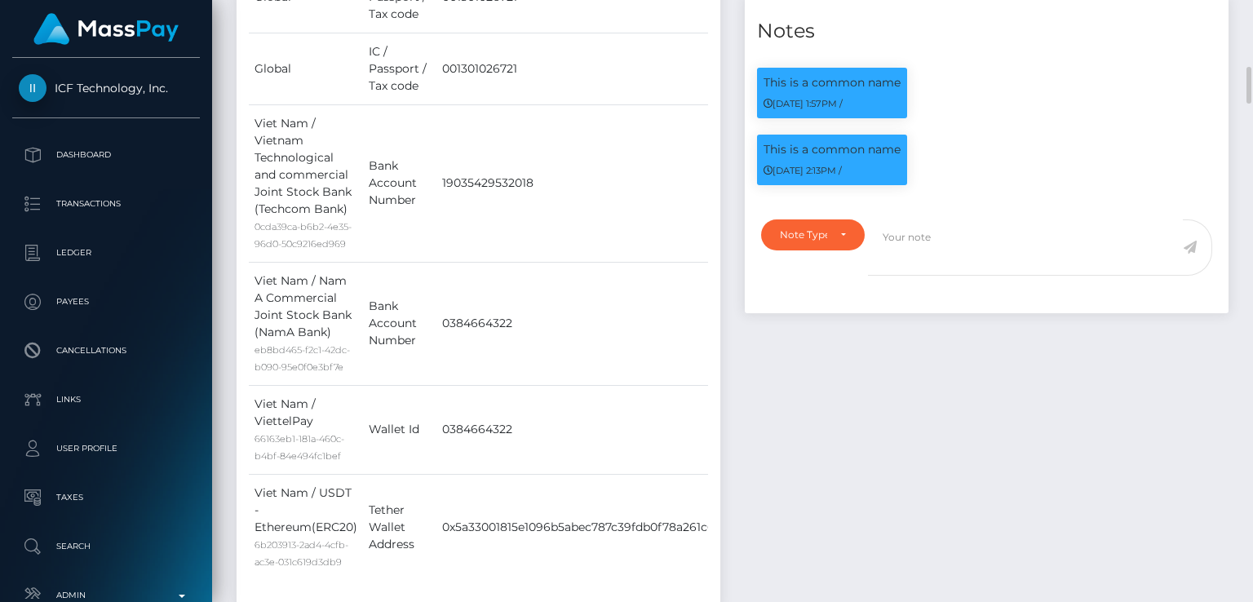
scroll to position [0, 0]
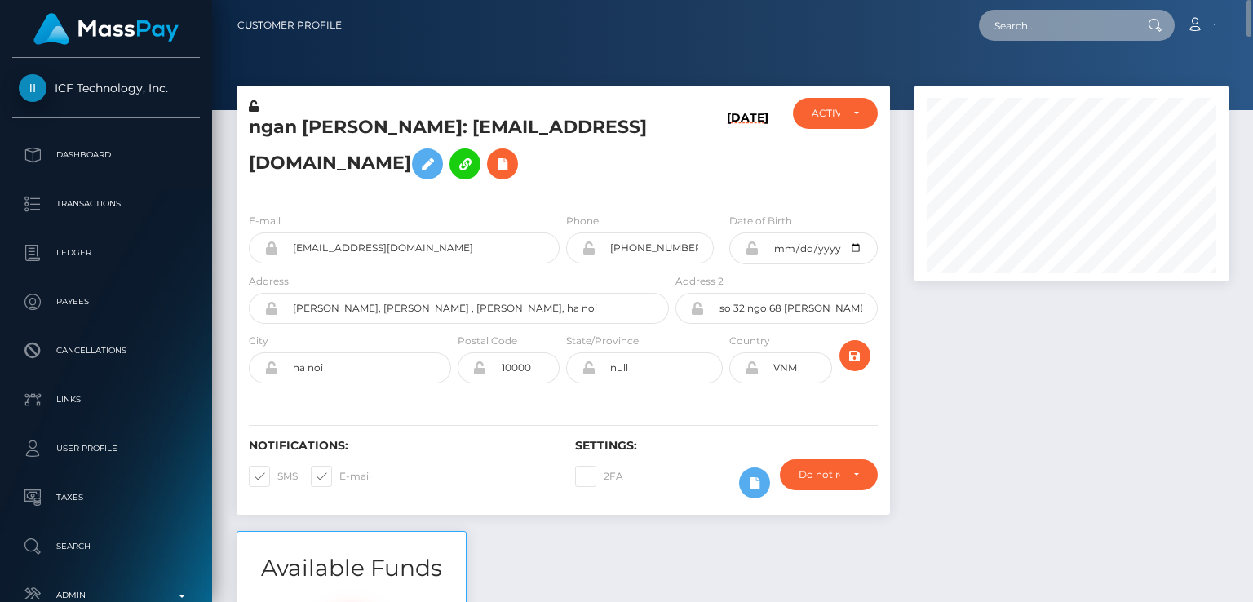
click at [1002, 22] on input "text" at bounding box center [1055, 25] width 153 height 31
paste input "[EMAIL_ADDRESS][DOMAIN_NAME]"
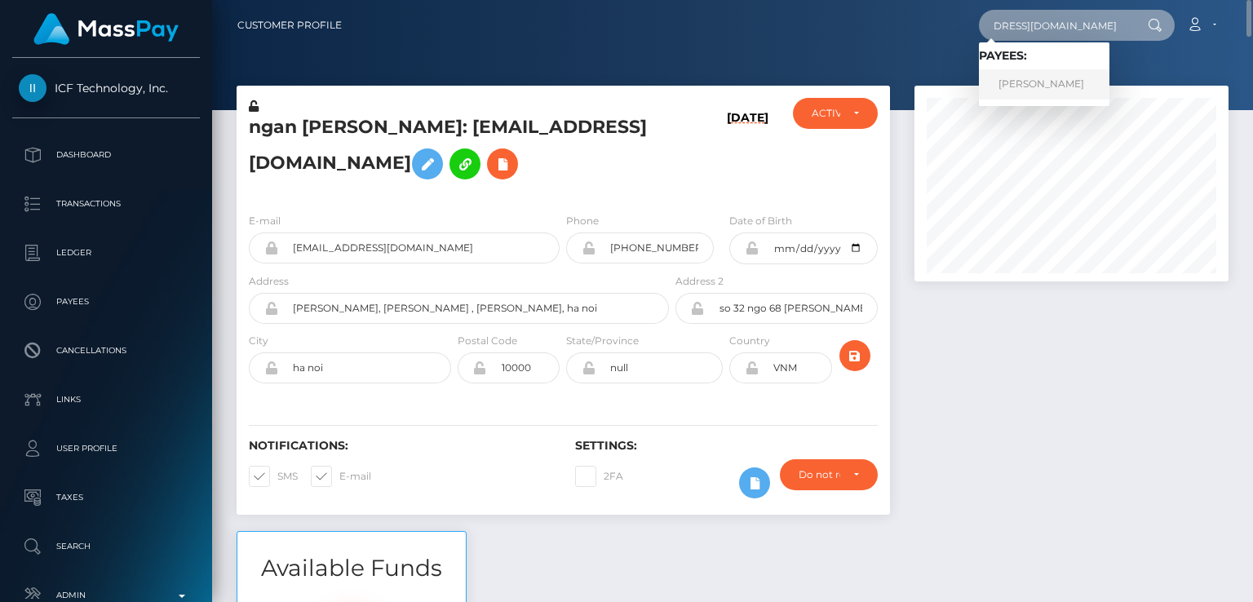
type input "[EMAIL_ADDRESS][DOMAIN_NAME]"
click at [1067, 80] on link "[PERSON_NAME]" at bounding box center [1044, 84] width 130 height 30
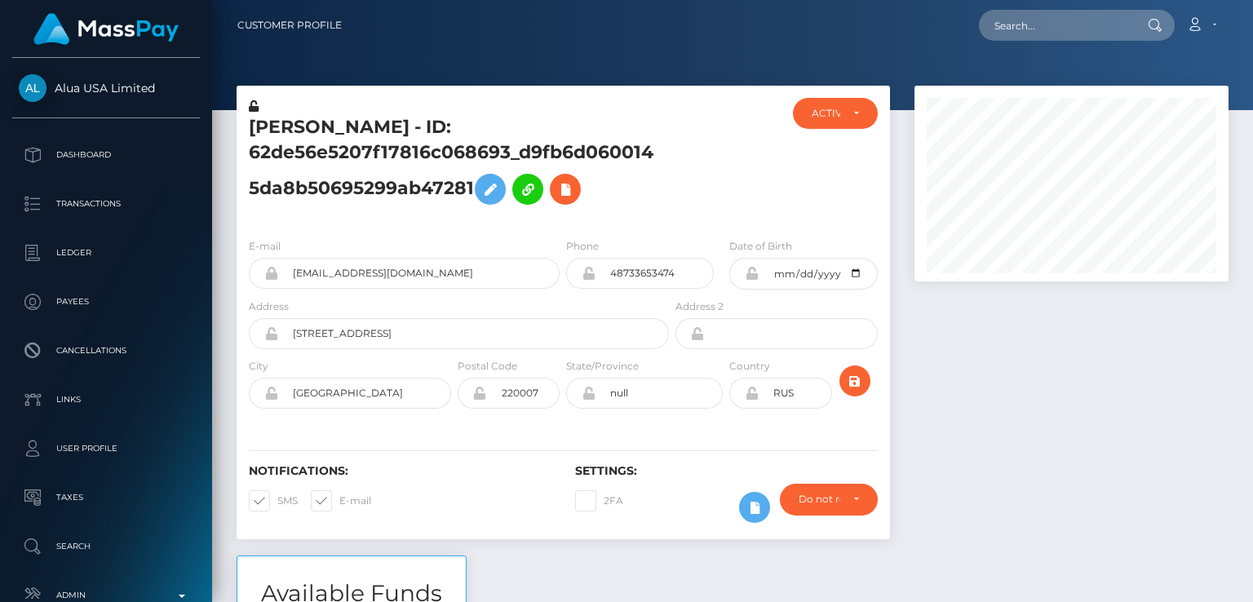
scroll to position [196, 313]
click at [1043, 33] on input "text" at bounding box center [1055, 25] width 153 height 31
paste input "[EMAIL_ADDRESS][DOMAIN_NAME]"
click at [1115, 30] on input "[EMAIL_ADDRESS][DOMAIN_NAME]" at bounding box center [1055, 25] width 153 height 31
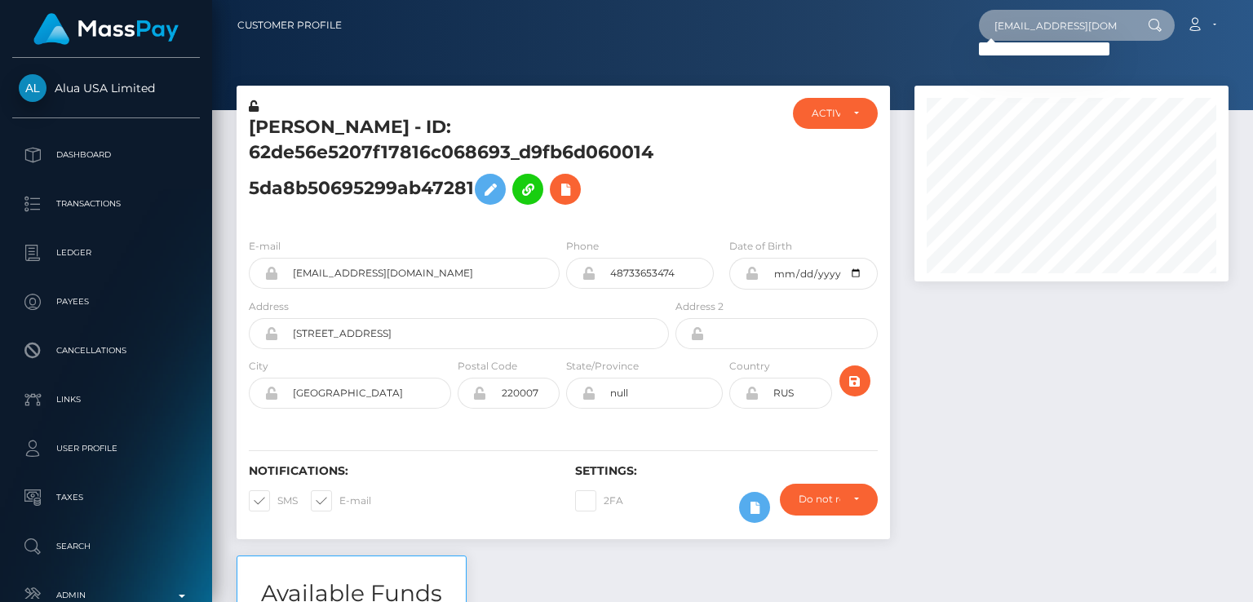
click at [1115, 30] on input "[EMAIL_ADDRESS][DOMAIN_NAME]" at bounding box center [1055, 25] width 153 height 31
paste input "[EMAIL_ADDRESS]"
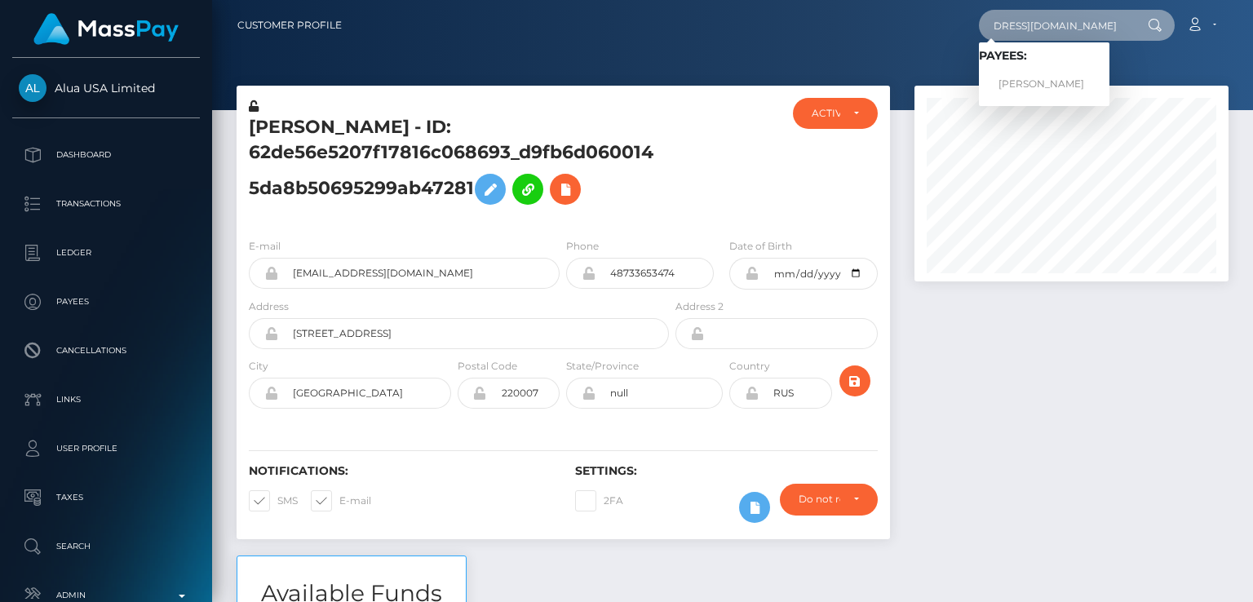
type input "[EMAIL_ADDRESS][DOMAIN_NAME]"
click at [1070, 92] on div "Customer Profile [EMAIL_ADDRESS][DOMAIN_NAME] Loading... Loading... Payees: [PE…" at bounding box center [732, 301] width 1041 height 602
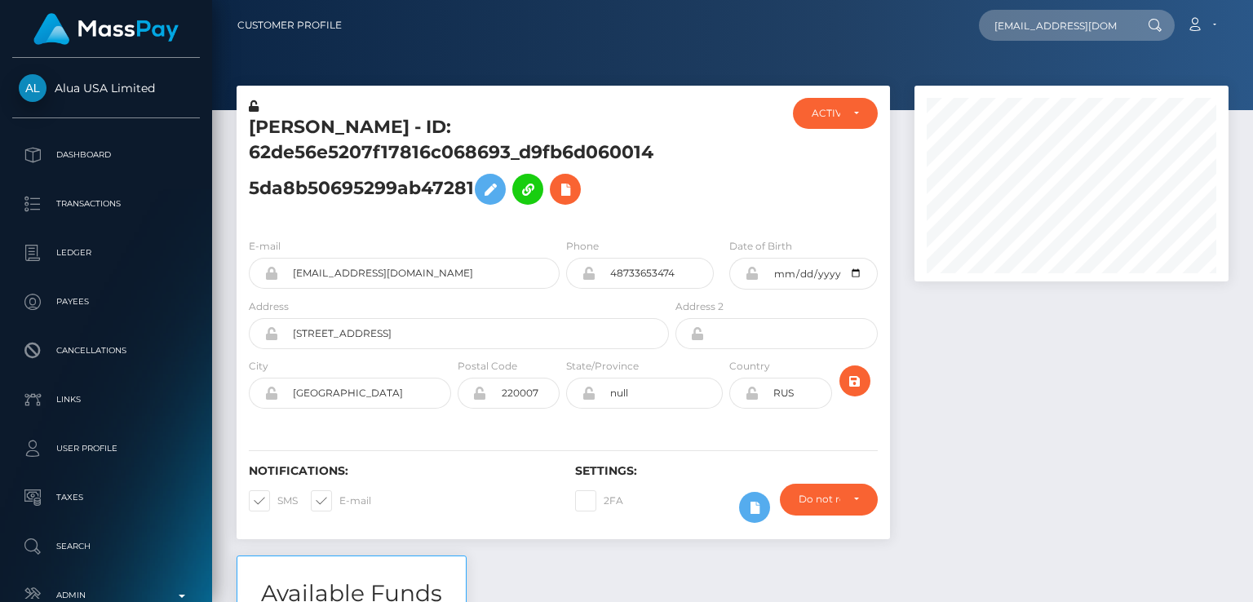
click at [1070, 92] on div at bounding box center [1071, 184] width 314 height 196
click at [1108, 29] on input "[EMAIL_ADDRESS][DOMAIN_NAME]" at bounding box center [1055, 25] width 153 height 31
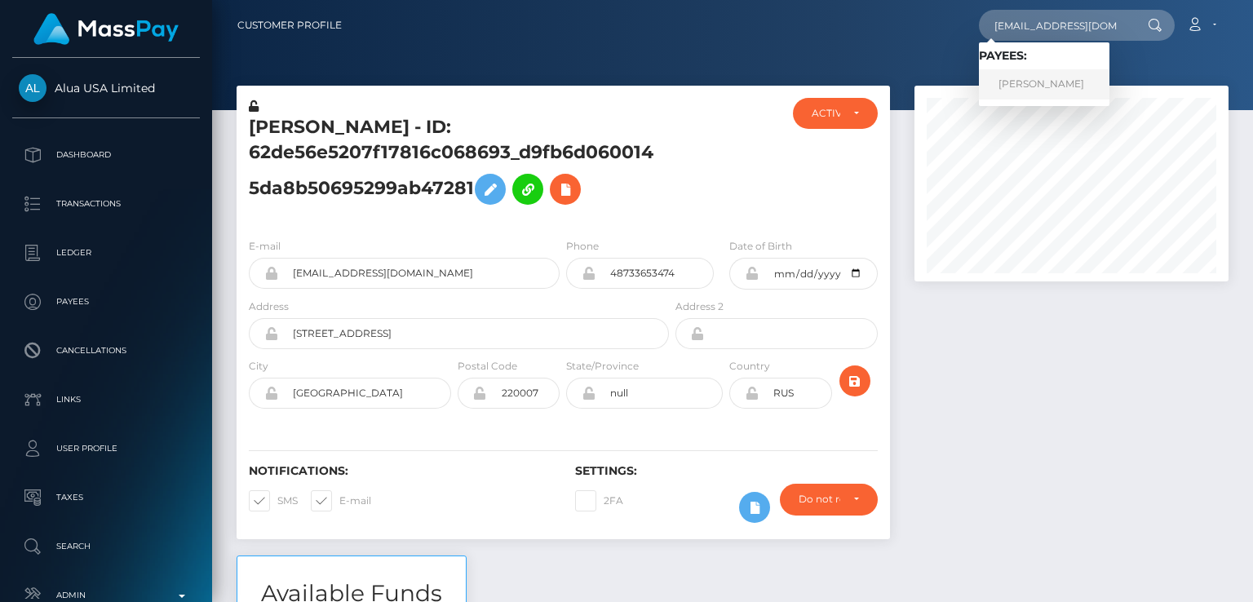
click at [1073, 86] on link "Anastasiya Mishuta" at bounding box center [1044, 84] width 130 height 30
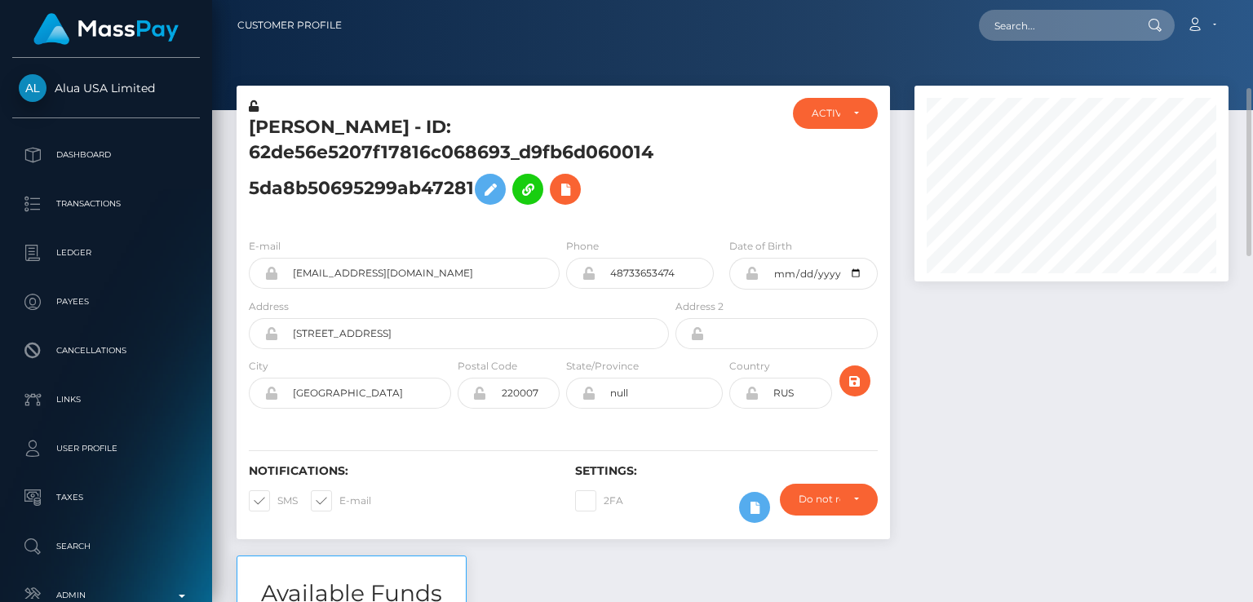
scroll to position [196, 313]
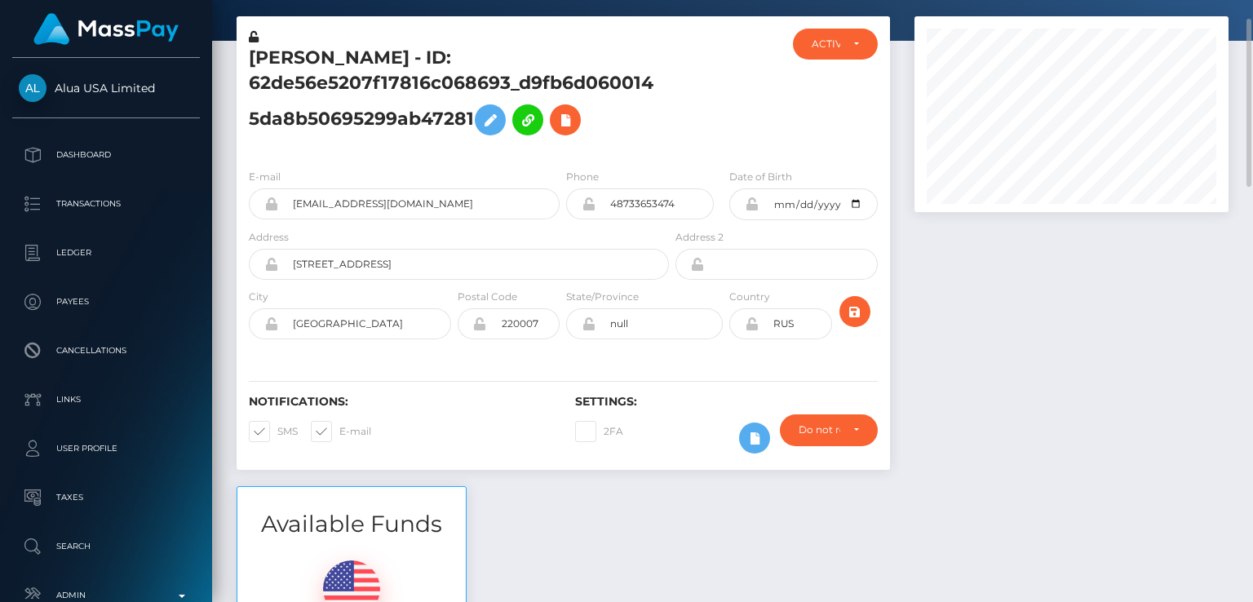
click at [307, 53] on h5 "Anastasiya Mishuta - ID: 62de56e5207f17816c068693_d9fb6d0600145da8b50695299ab47…" at bounding box center [454, 95] width 411 height 98
copy h5 "Anastasiya"
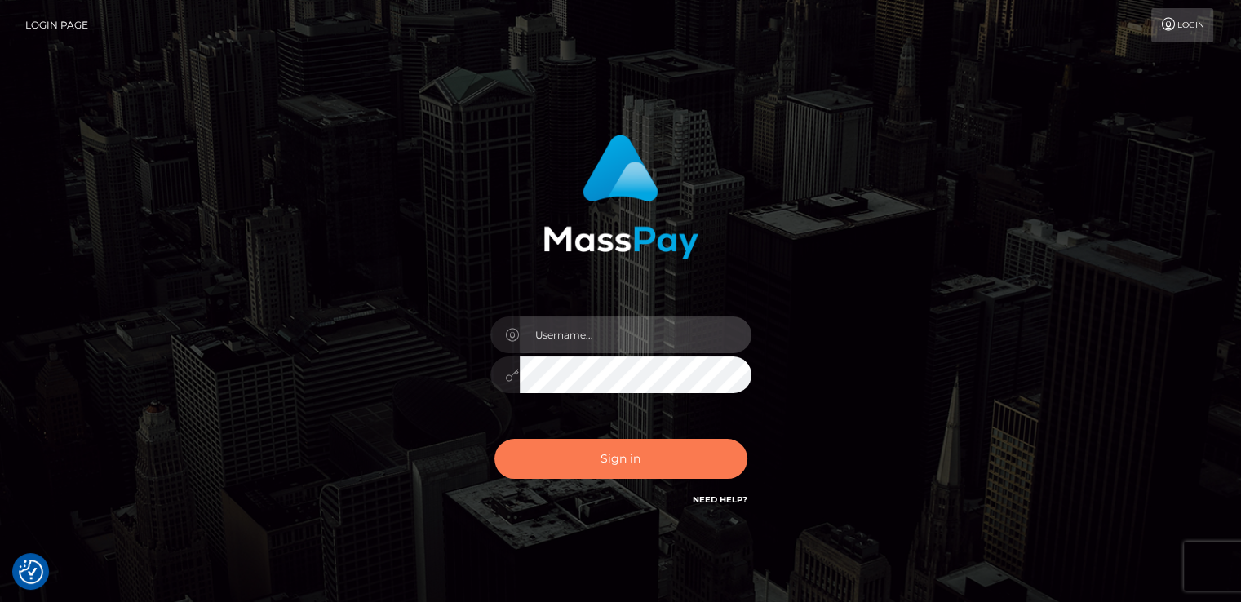
type input "[DOMAIN_NAME]"
click at [590, 452] on button "Sign in" at bounding box center [620, 459] width 253 height 40
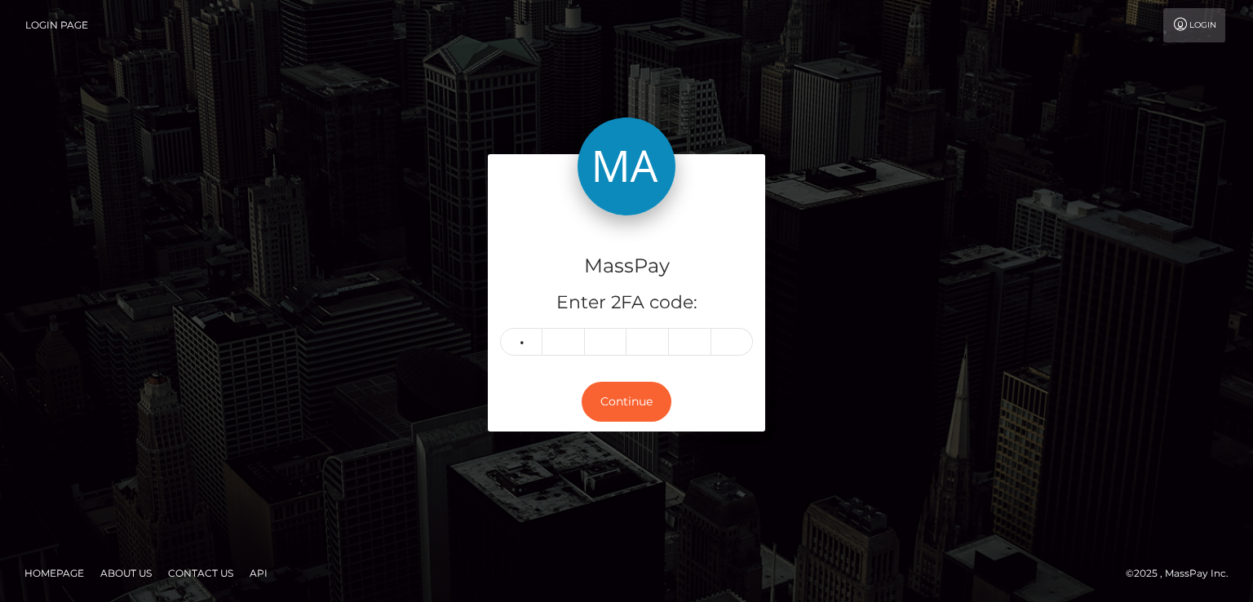
type input "6"
type input "2"
type input "9"
type input "4"
type input "0"
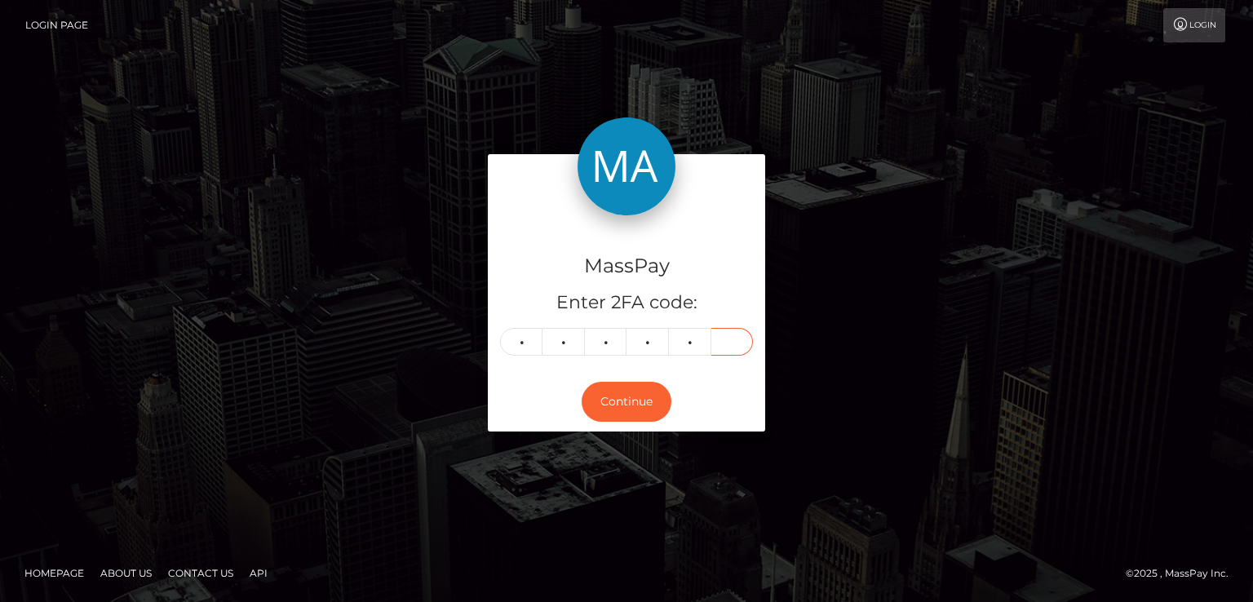
type input "5"
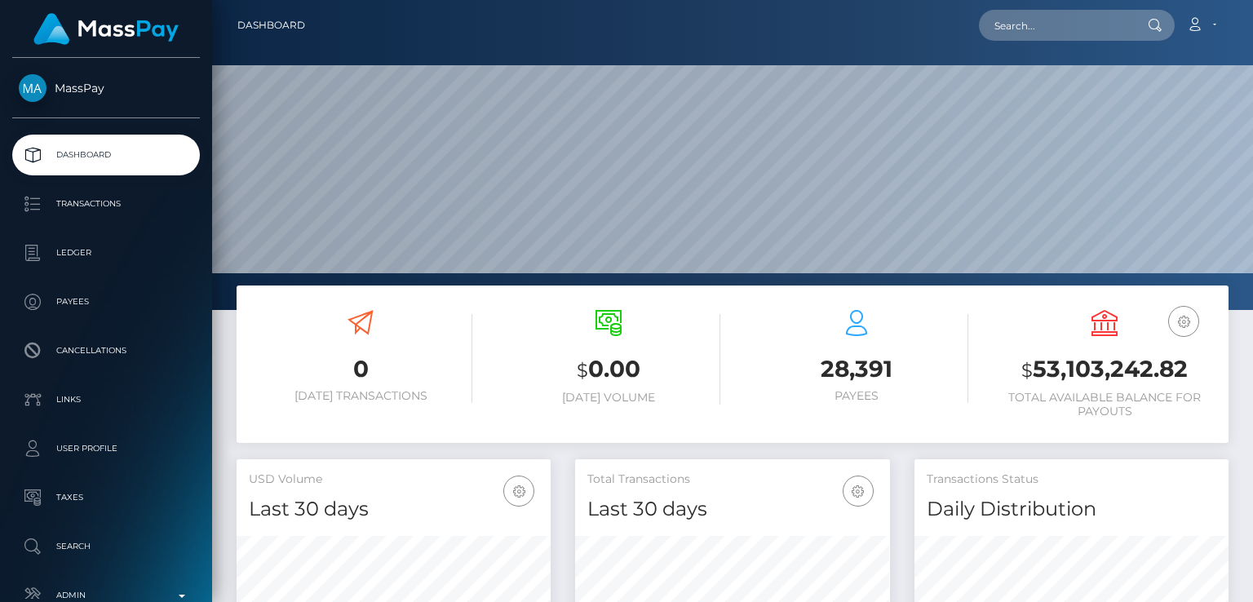
scroll to position [289, 313]
click at [1038, 34] on input "text" at bounding box center [1055, 25] width 153 height 31
paste input "[EMAIL_ADDRESS][DOMAIN_NAME]"
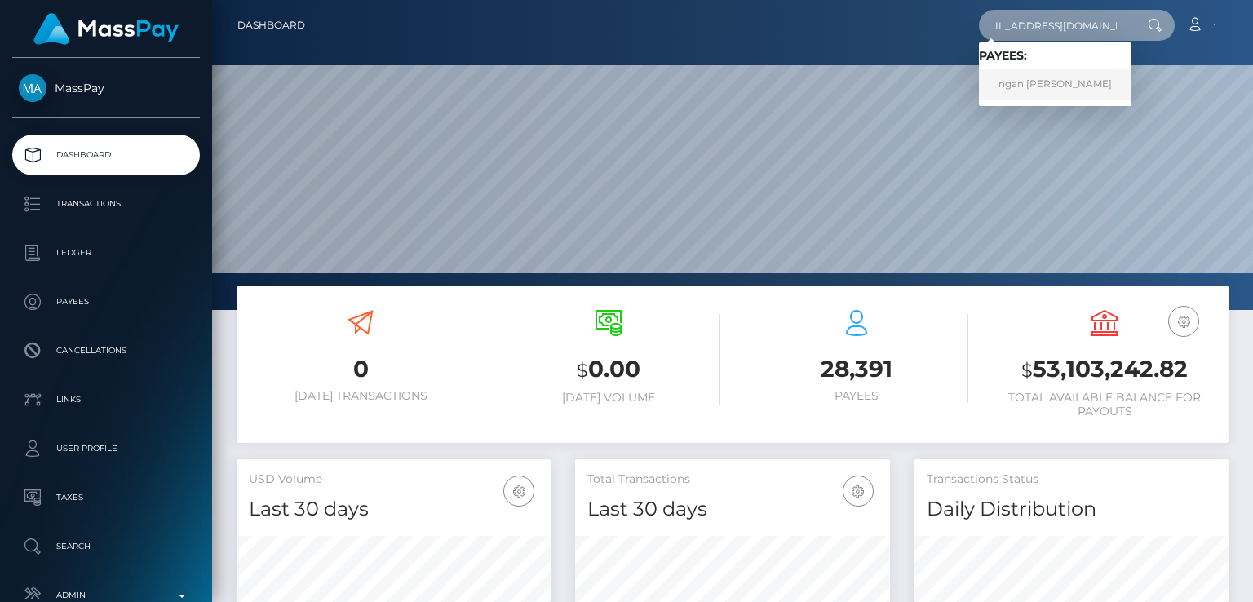
type input "[EMAIL_ADDRESS][DOMAIN_NAME]"
click at [1040, 84] on link "ngan thi nguyen" at bounding box center [1055, 84] width 153 height 30
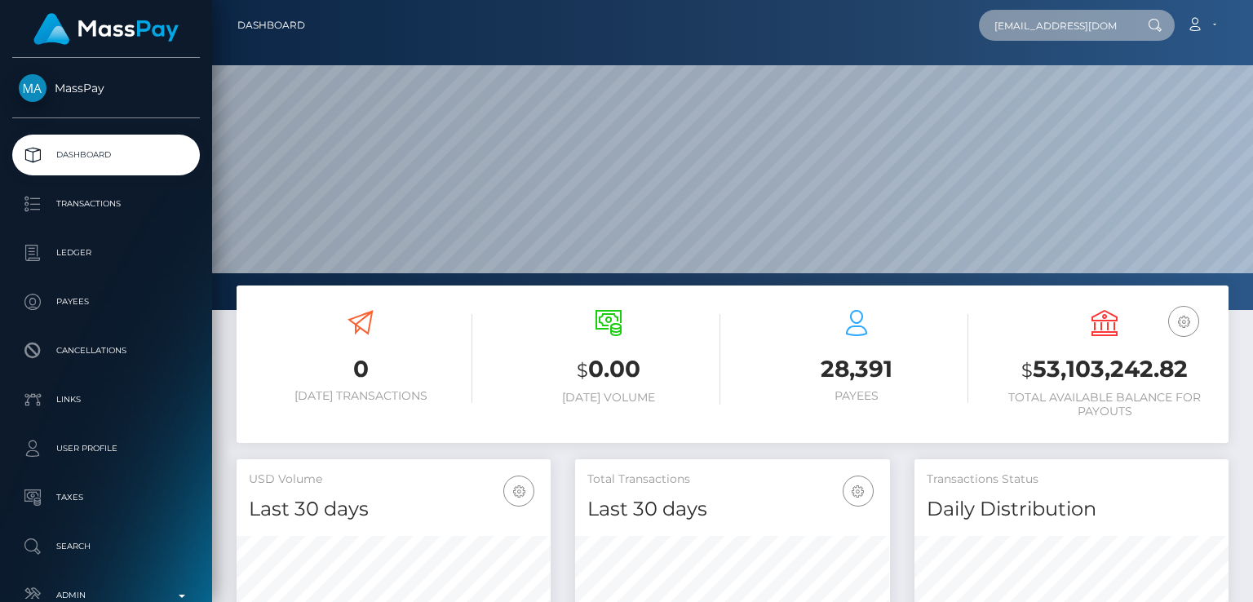
click at [1102, 24] on input "[EMAIL_ADDRESS][DOMAIN_NAME]" at bounding box center [1055, 25] width 153 height 31
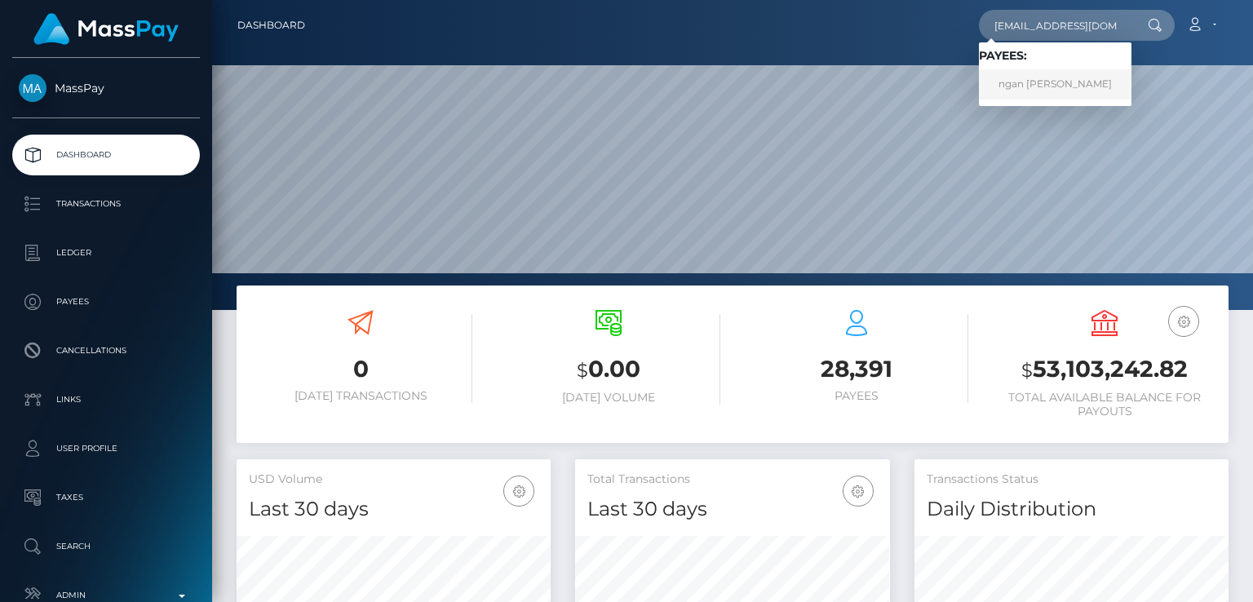
click at [1053, 95] on link "ngan thi nguyen" at bounding box center [1055, 84] width 153 height 30
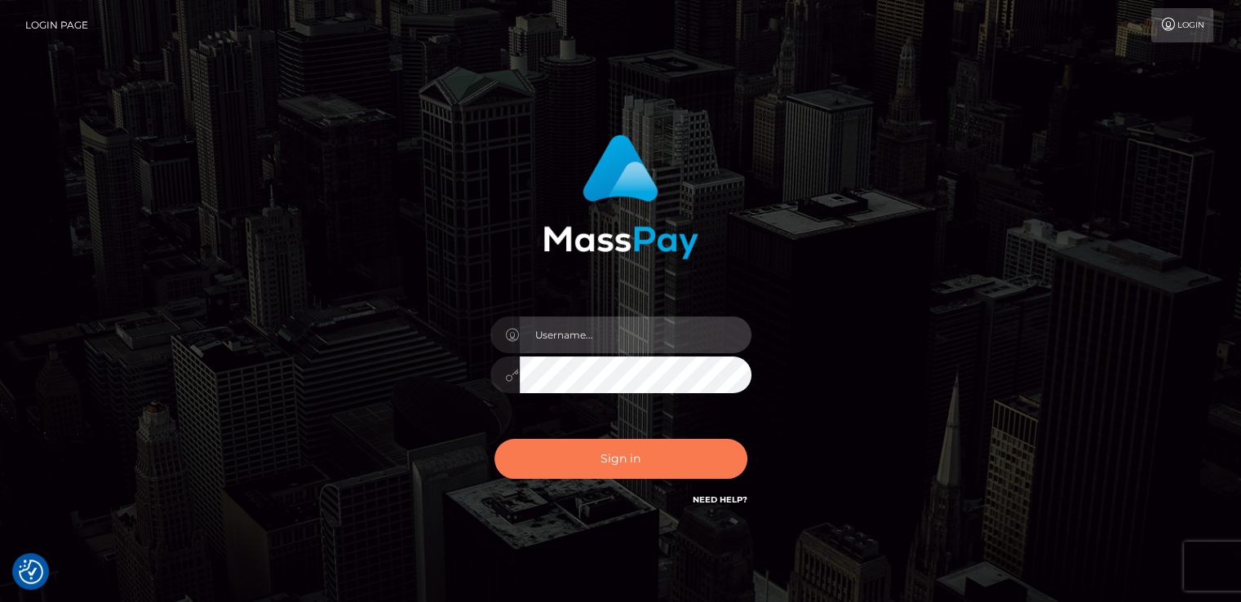
type input "[DOMAIN_NAME]"
click at [608, 465] on button "Sign in" at bounding box center [620, 459] width 253 height 40
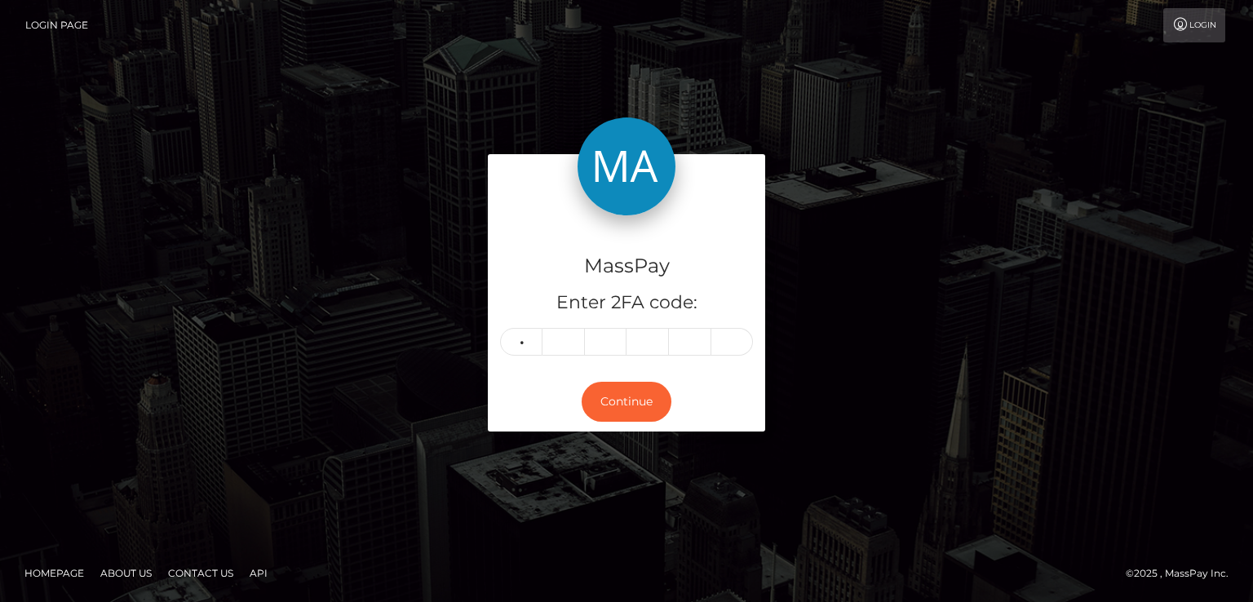
type input "1"
type input "5"
type input "3"
type input "9"
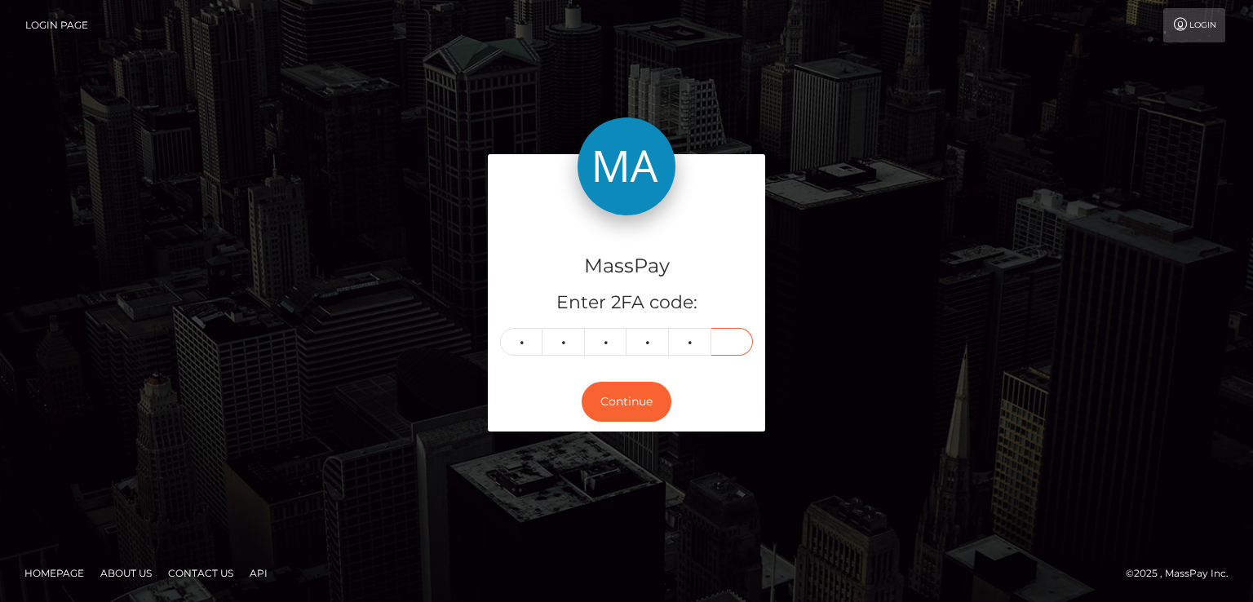
type input "5"
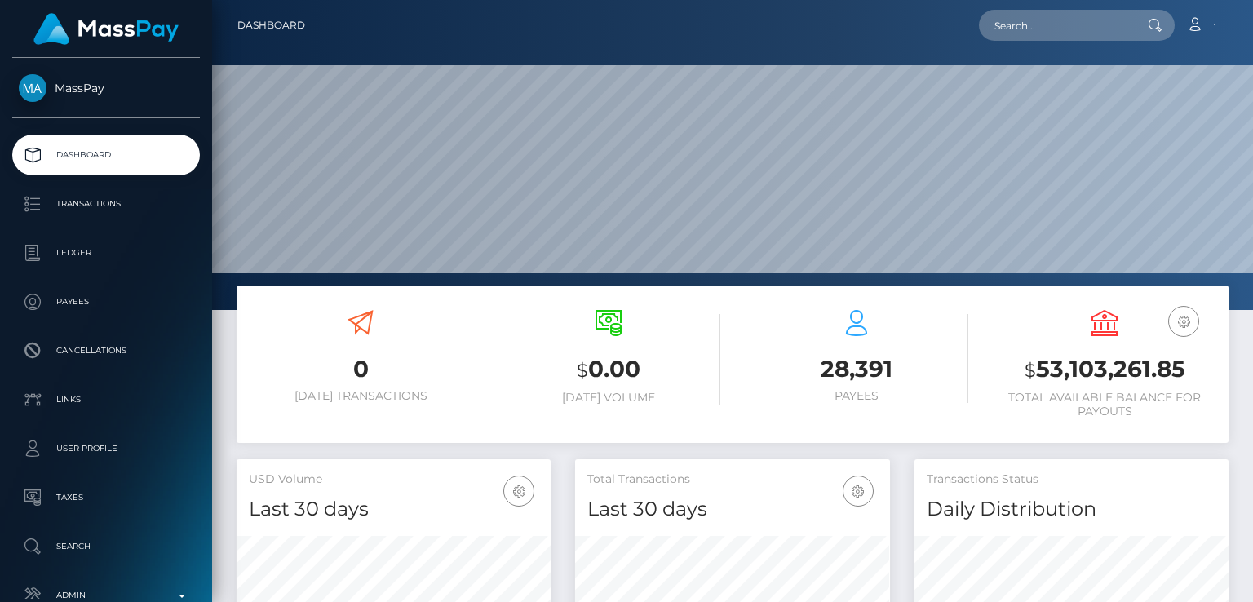
scroll to position [289, 313]
click at [1034, 42] on div "Loading... Loading... Account Edit Profile Logout" at bounding box center [772, 25] width 909 height 34
click at [1032, 20] on input "text" at bounding box center [1055, 25] width 153 height 31
paste input "[EMAIL_ADDRESS][DOMAIN_NAME]"
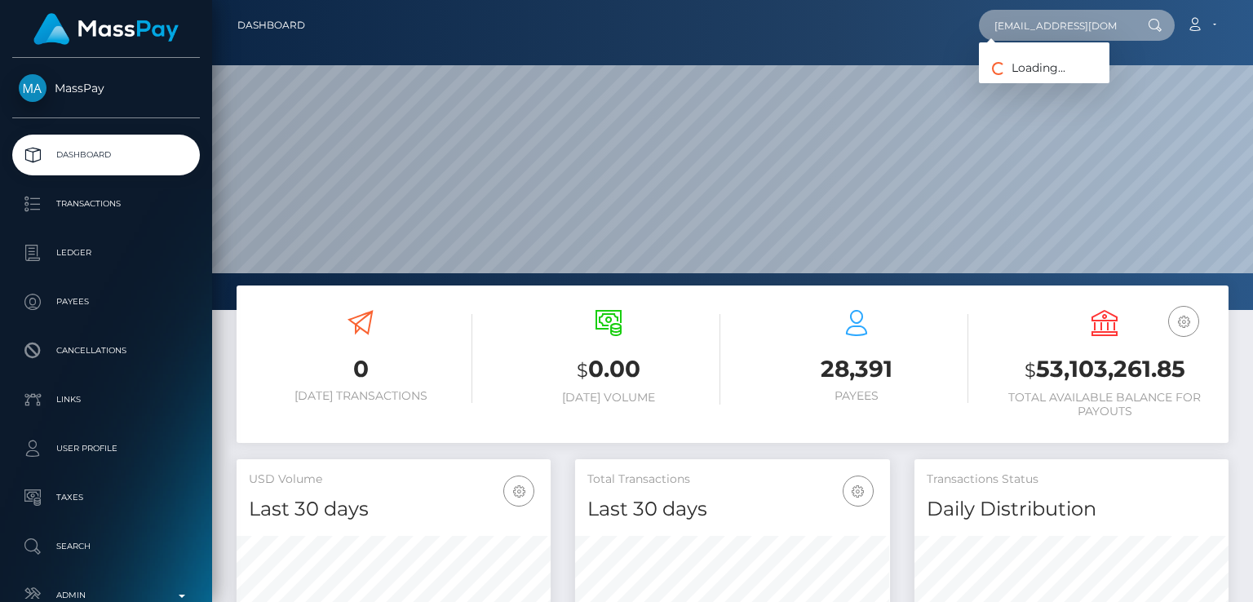
type input "[EMAIL_ADDRESS][DOMAIN_NAME]"
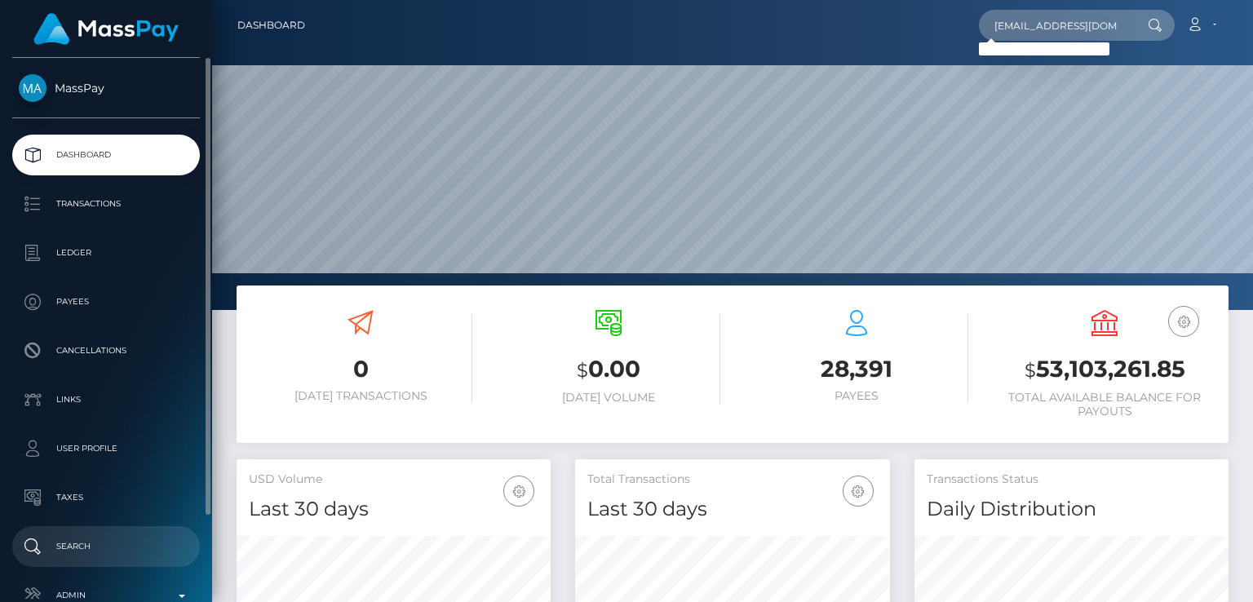
click at [101, 530] on link "Search" at bounding box center [106, 546] width 188 height 41
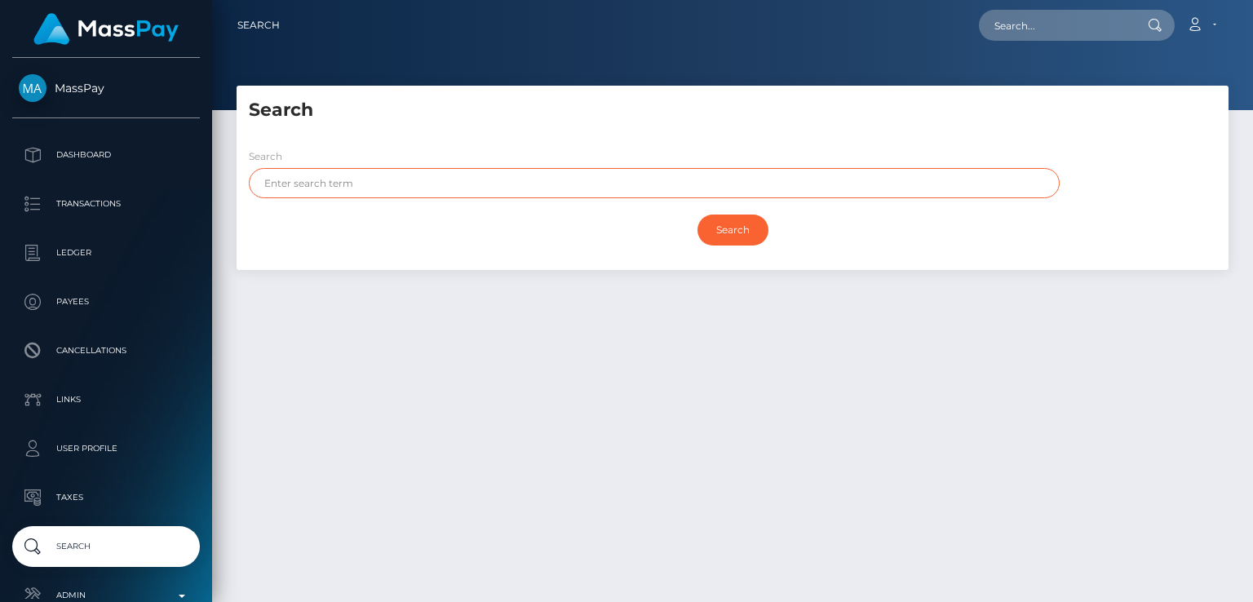
click at [472, 181] on input "text" at bounding box center [654, 183] width 811 height 30
paste input "[PERSON_NAME]"
click at [307, 180] on input "Mario Müller" at bounding box center [654, 183] width 811 height 30
click at [697, 215] on input "Search" at bounding box center [732, 230] width 71 height 31
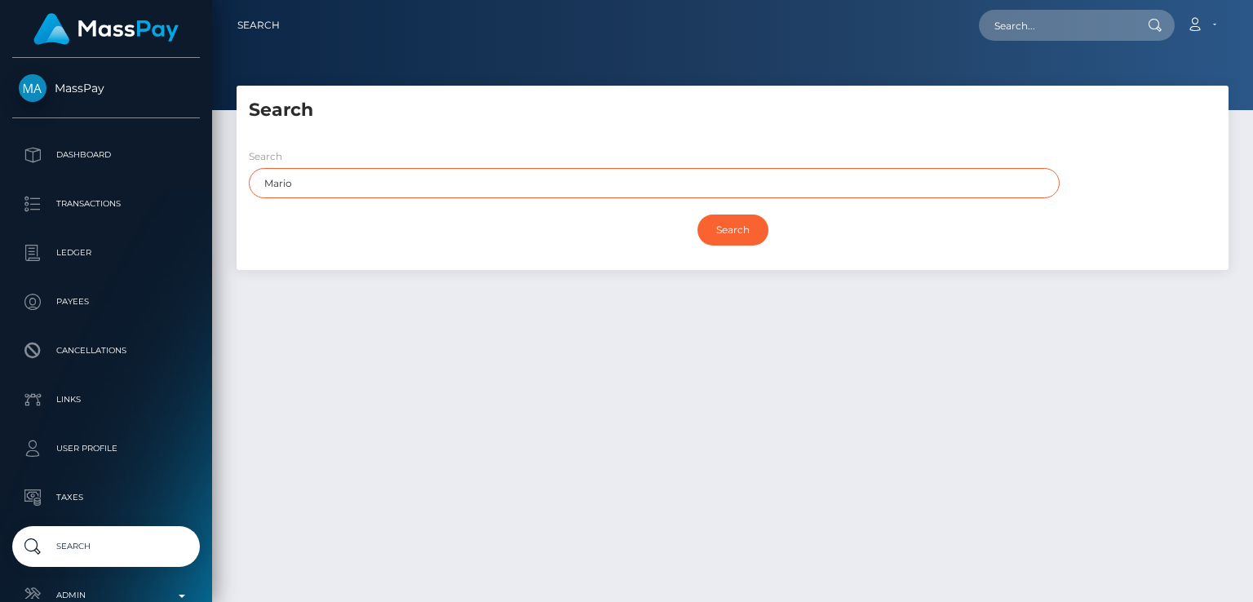
click at [697, 215] on input "Search" at bounding box center [732, 230] width 71 height 31
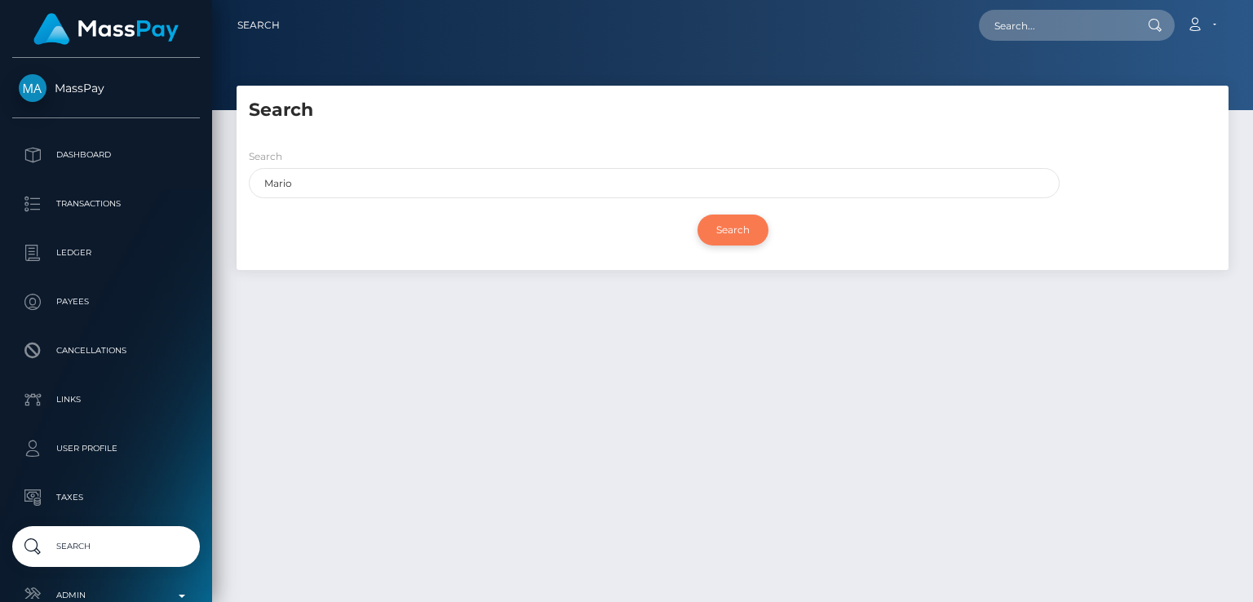
click at [719, 238] on input "Search" at bounding box center [732, 230] width 71 height 31
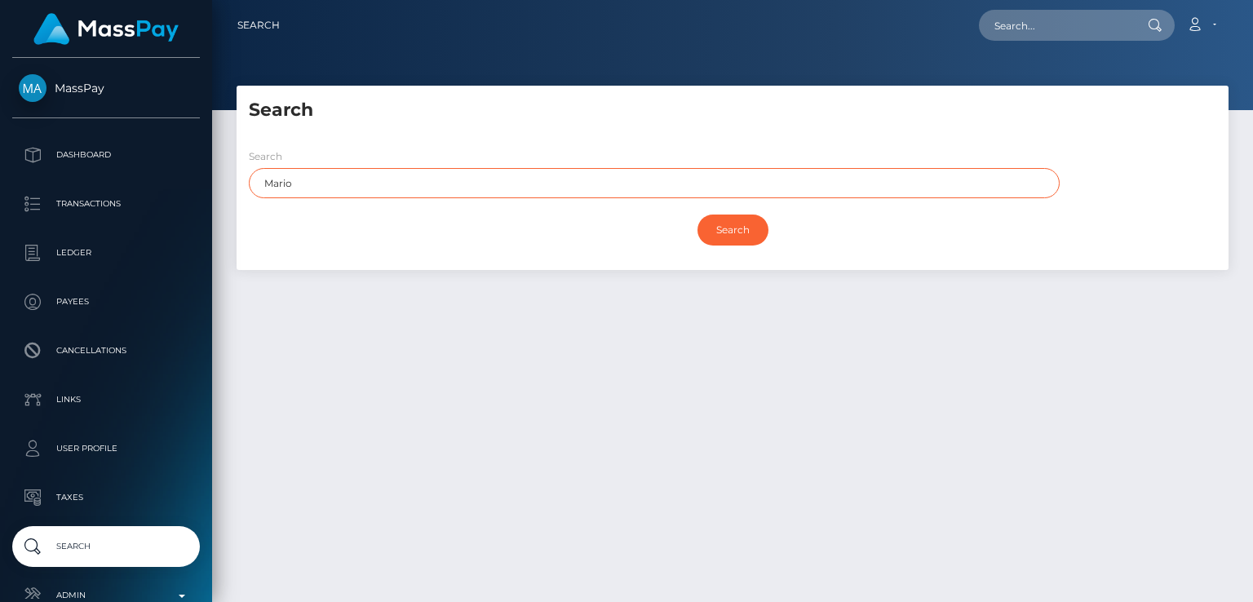
click at [520, 178] on input "Mario" at bounding box center [654, 183] width 811 height 30
type input "Mario"
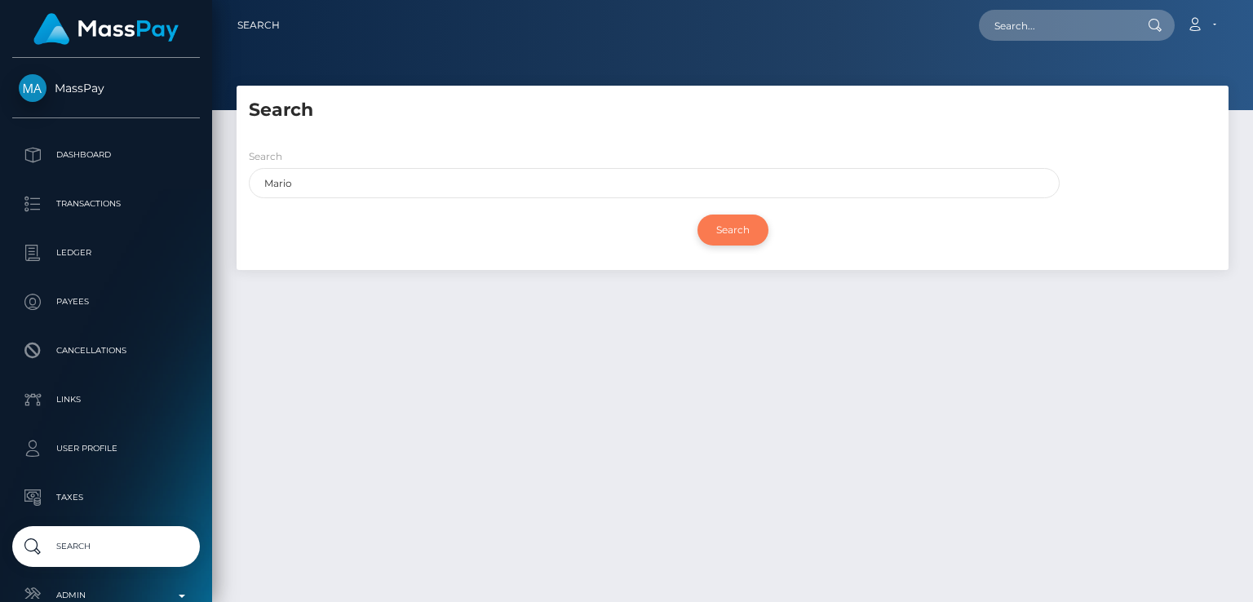
click at [724, 229] on input "Search" at bounding box center [732, 230] width 71 height 31
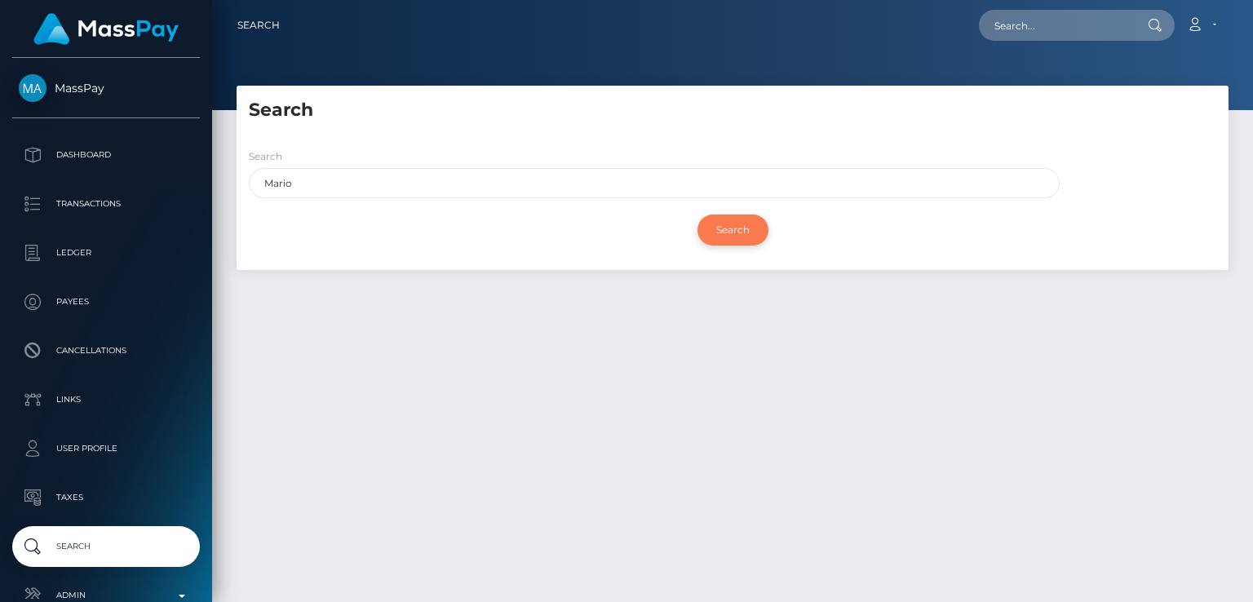
click at [724, 229] on input "Search" at bounding box center [732, 230] width 71 height 31
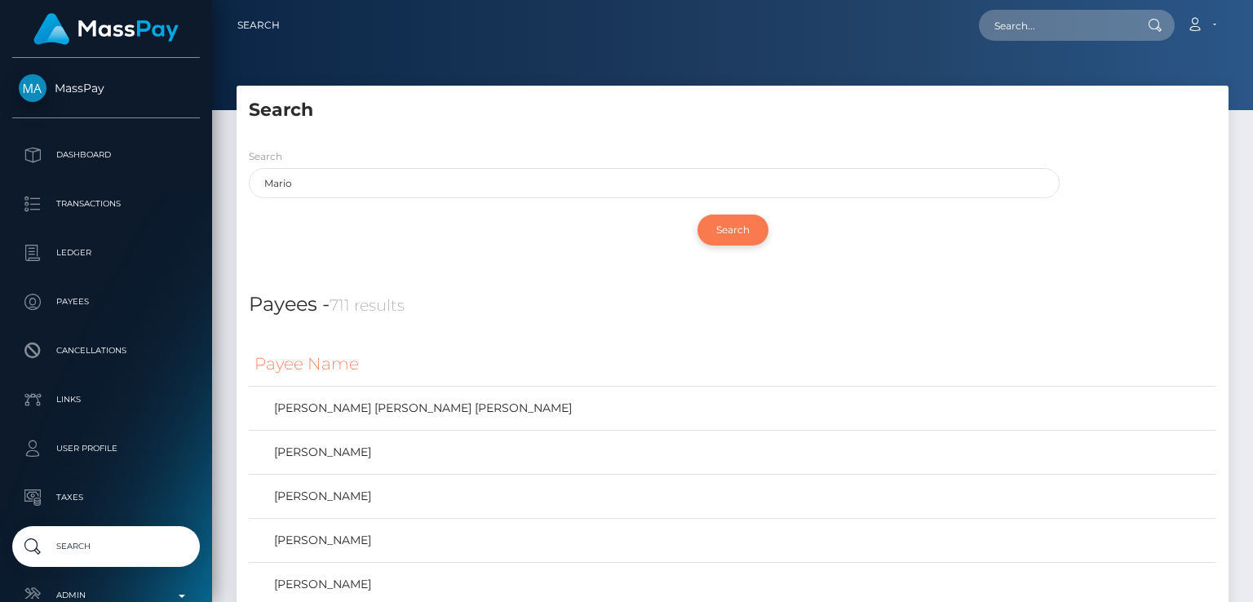
click at [724, 229] on input "Search" at bounding box center [732, 230] width 71 height 31
click at [489, 361] on th "Payee Name" at bounding box center [732, 364] width 967 height 45
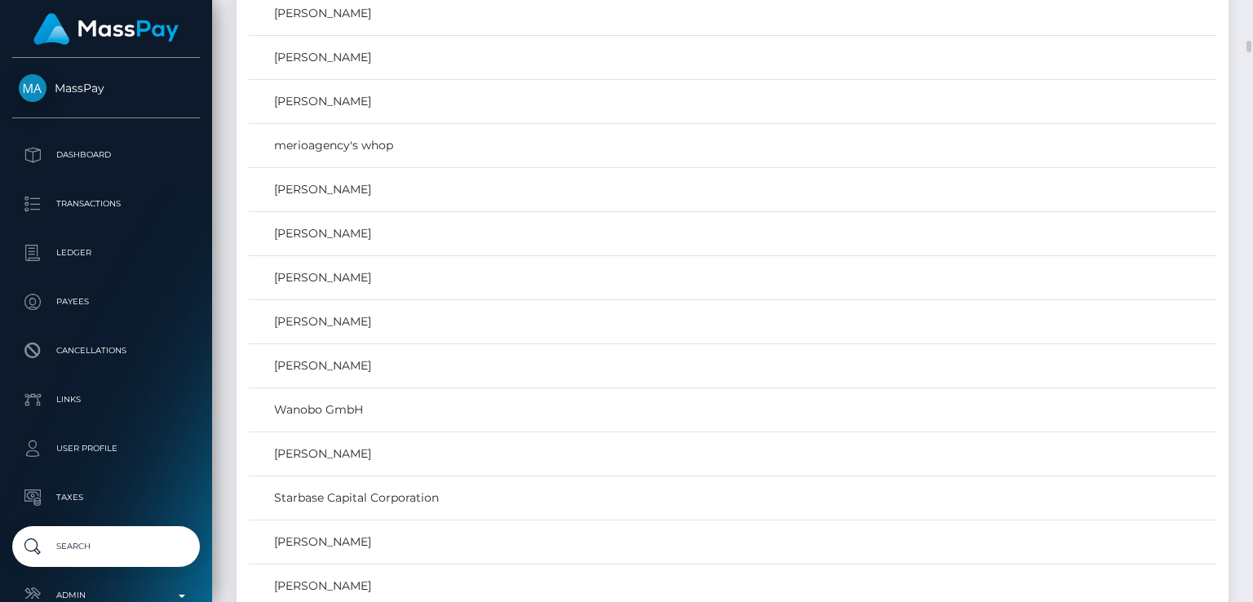
scroll to position [2182, 0]
